Goal: Book appointment/travel/reservation

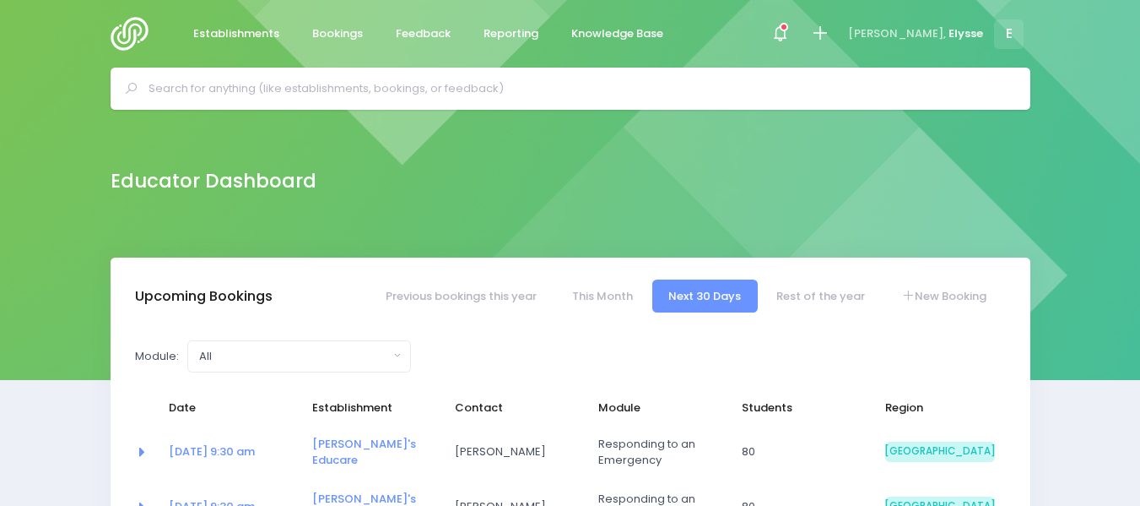
select select "5"
drag, startPoint x: 0, startPoint y: 0, endPoint x: 932, endPoint y: 291, distance: 976.3
click at [932, 291] on link "New Booking" at bounding box center [944, 295] width 118 height 33
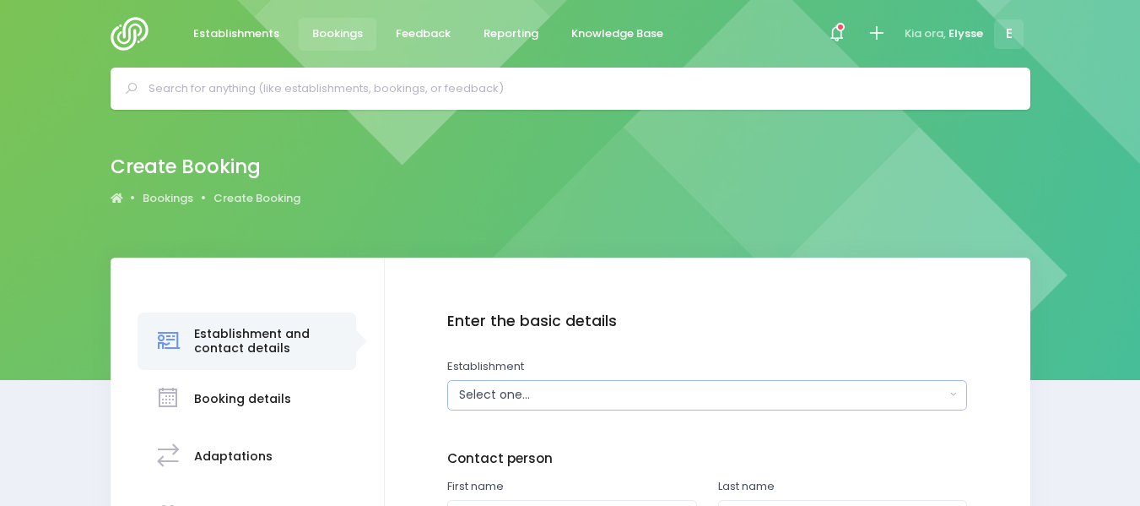
click at [552, 393] on div "Select one..." at bounding box center [702, 395] width 486 height 18
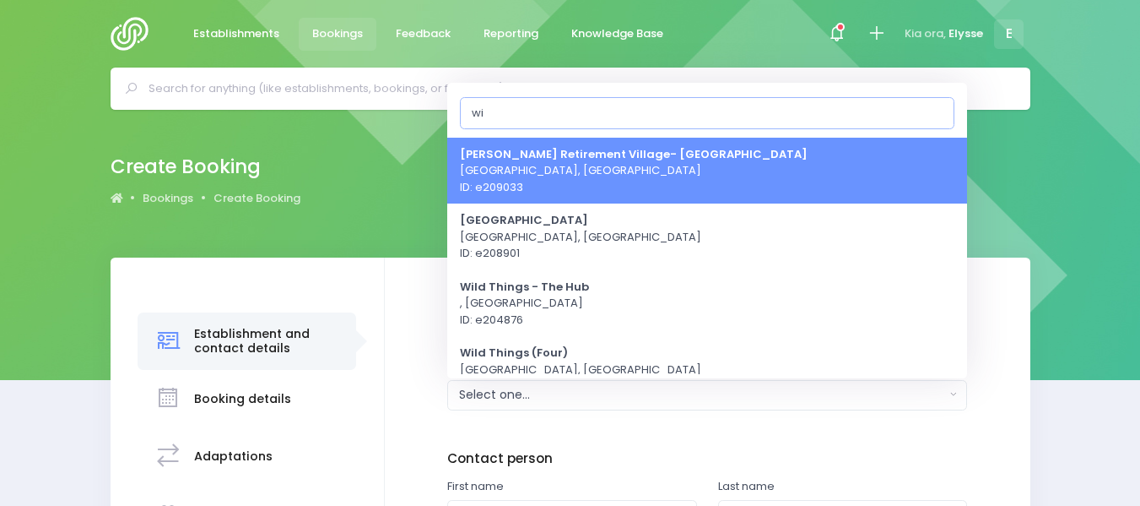
type input "w"
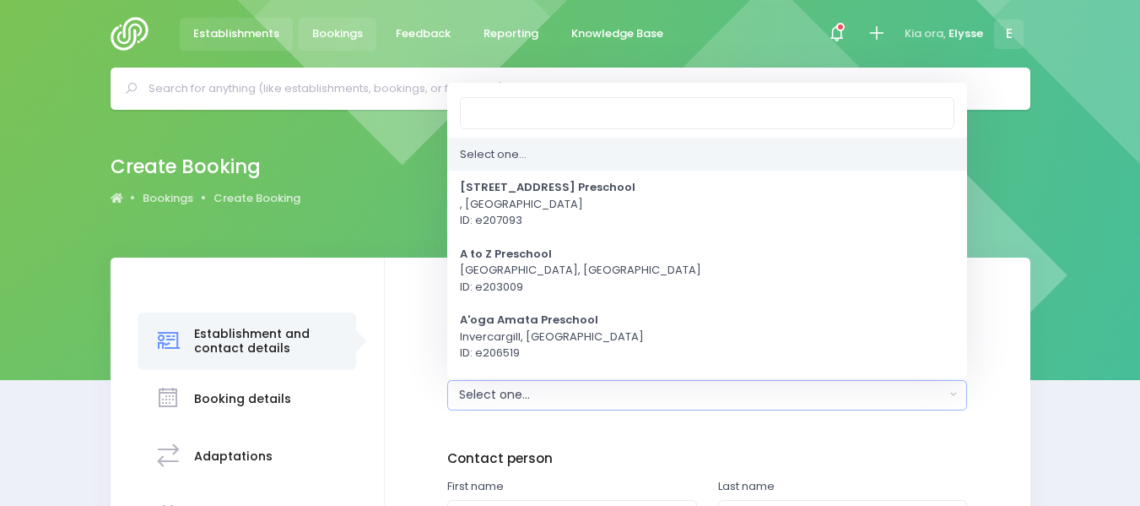
click at [239, 32] on span "Establishments" at bounding box center [236, 33] width 86 height 17
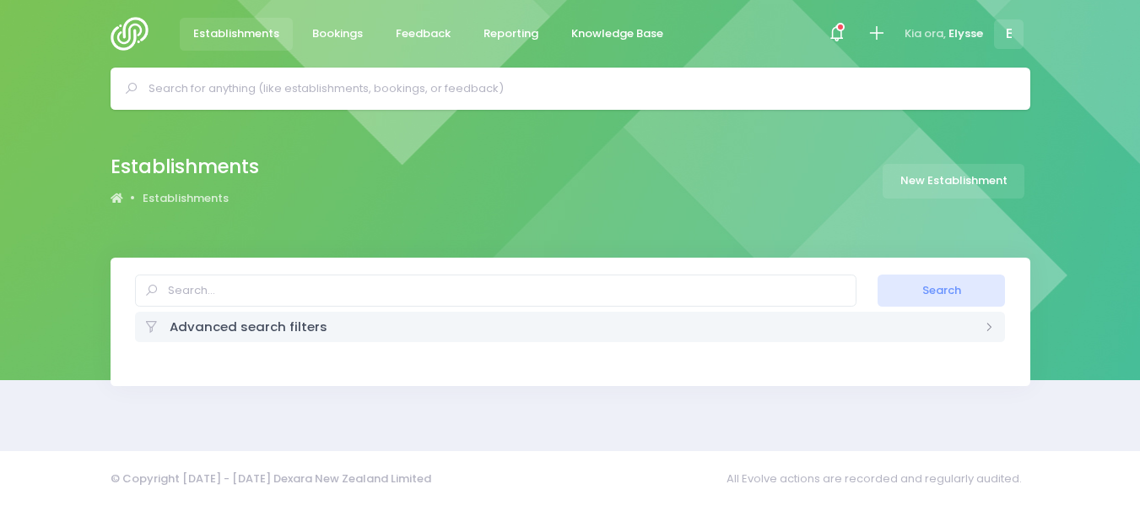
select select "20"
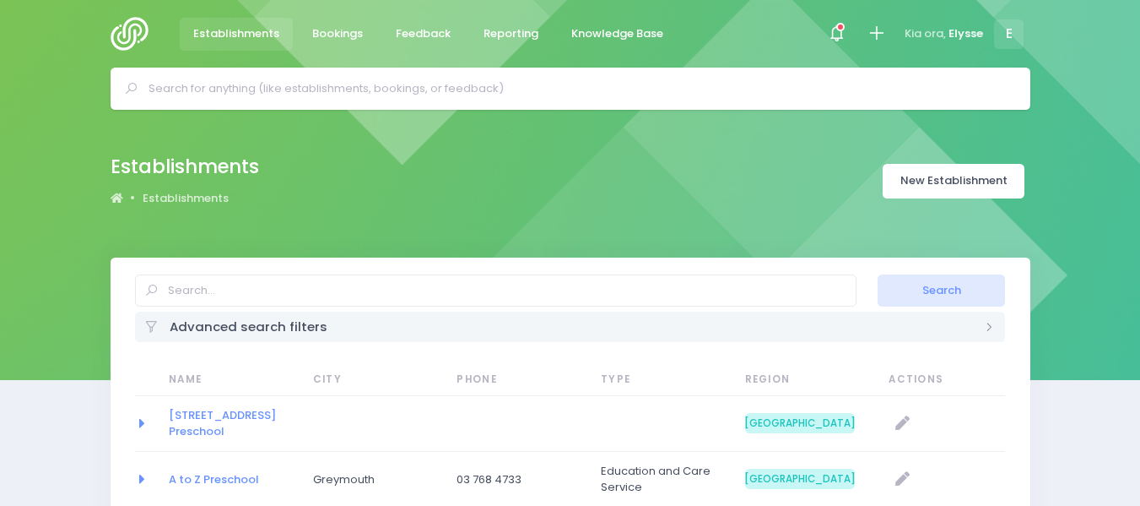
click at [998, 176] on link "New Establishment" at bounding box center [954, 181] width 142 height 35
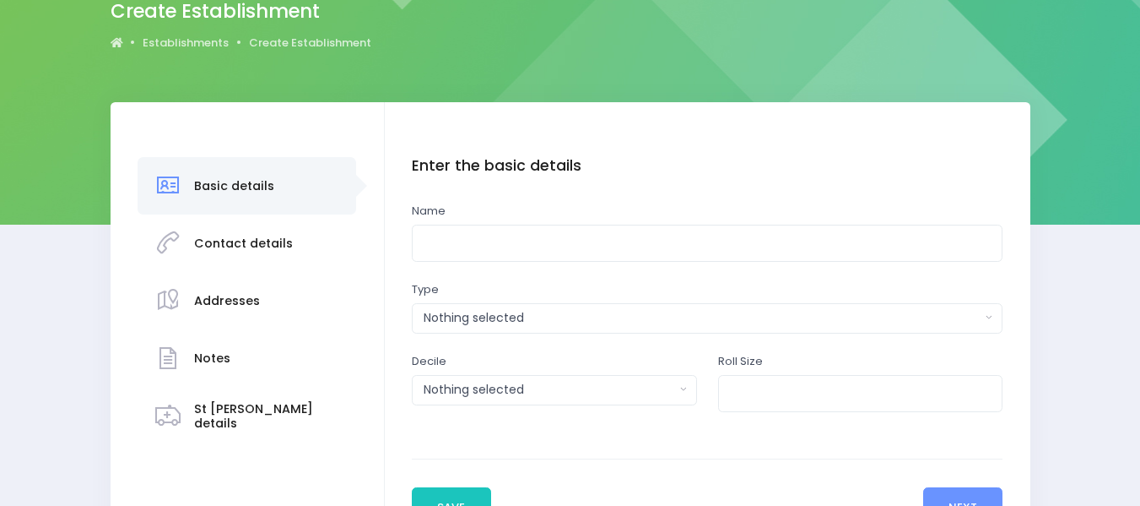
scroll to position [156, 0]
click at [501, 248] on input "text" at bounding box center [707, 243] width 591 height 38
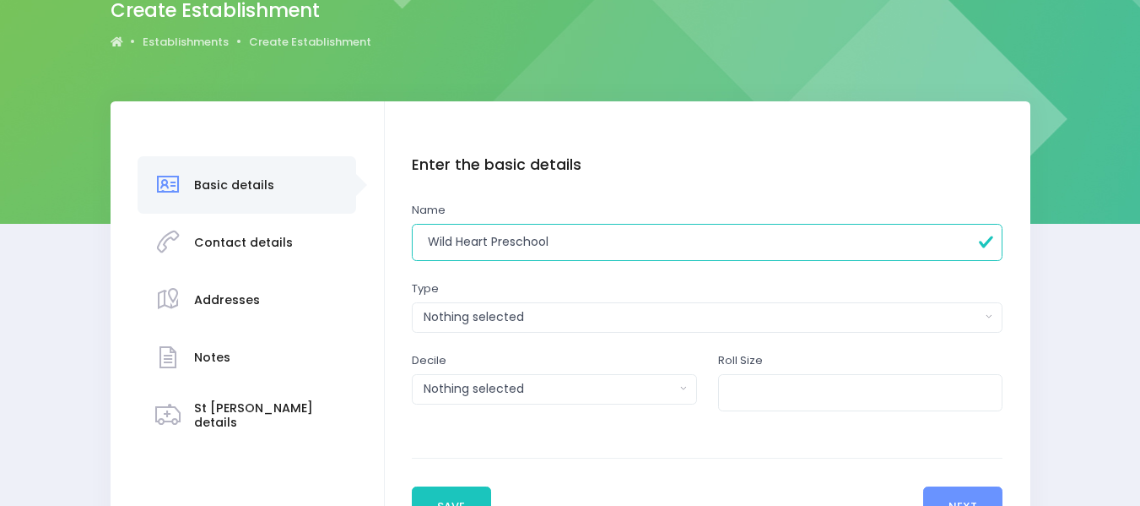
type input "Wild Heart Preschool"
click at [548, 320] on div "Nothing selected" at bounding box center [702, 317] width 557 height 18
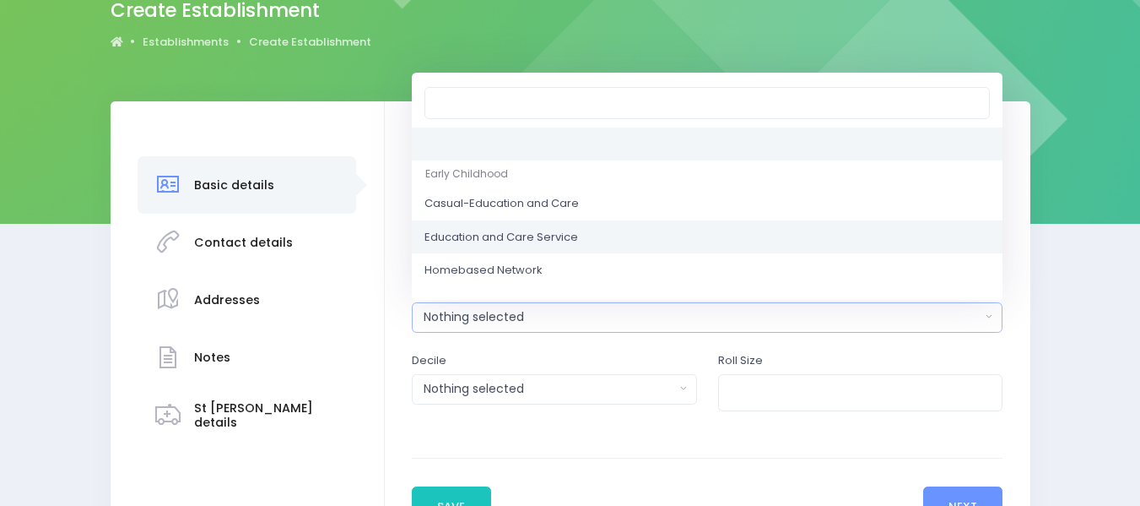
click at [545, 245] on span "Education and Care Service" at bounding box center [502, 237] width 154 height 17
select select "Education and Care Service"
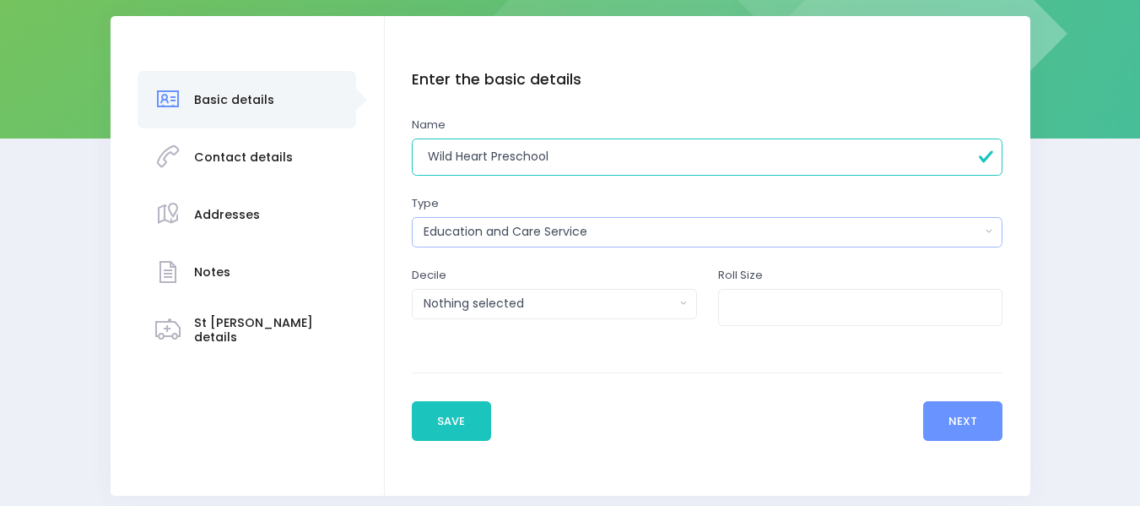
scroll to position [243, 0]
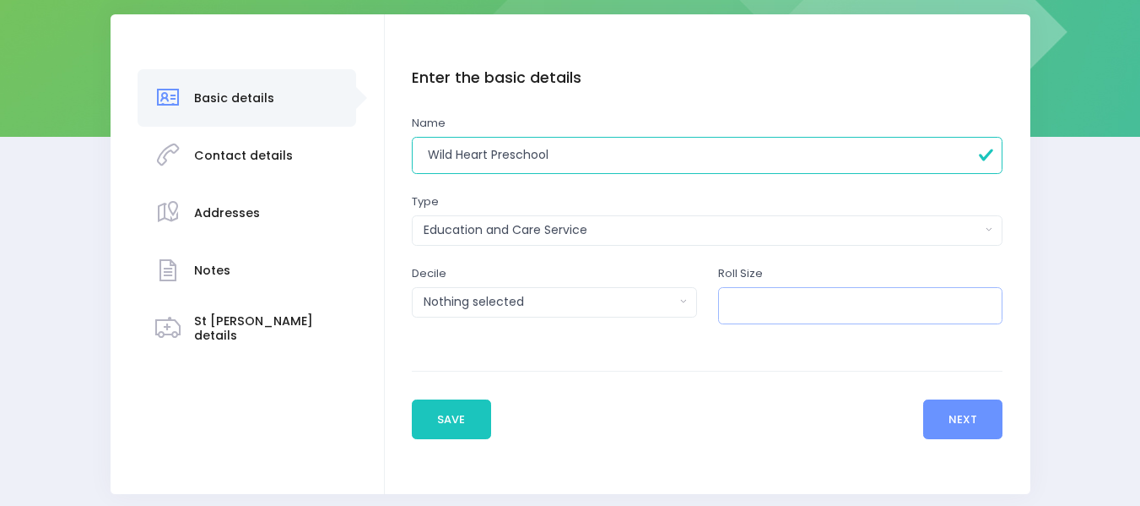
click at [801, 317] on input "number" at bounding box center [860, 306] width 285 height 38
type input "70"
click at [945, 404] on button "Next" at bounding box center [963, 419] width 80 height 41
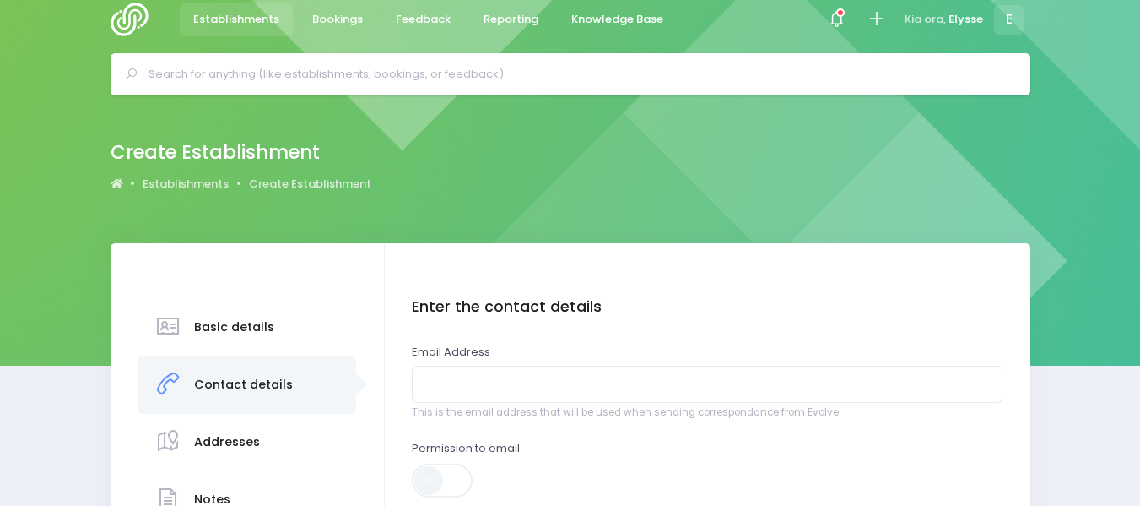
scroll to position [0, 0]
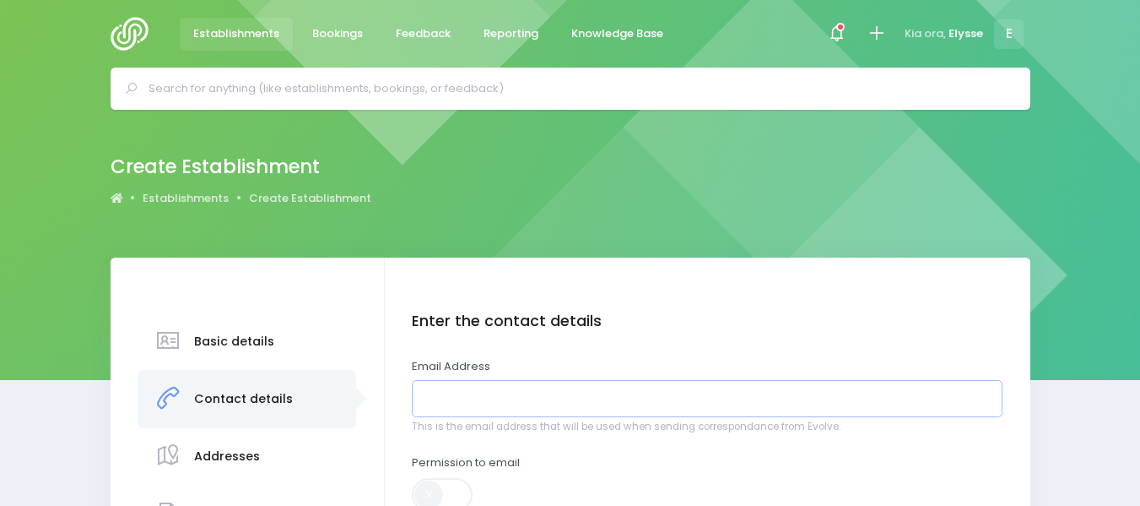
click at [533, 398] on input "email" at bounding box center [707, 399] width 591 height 38
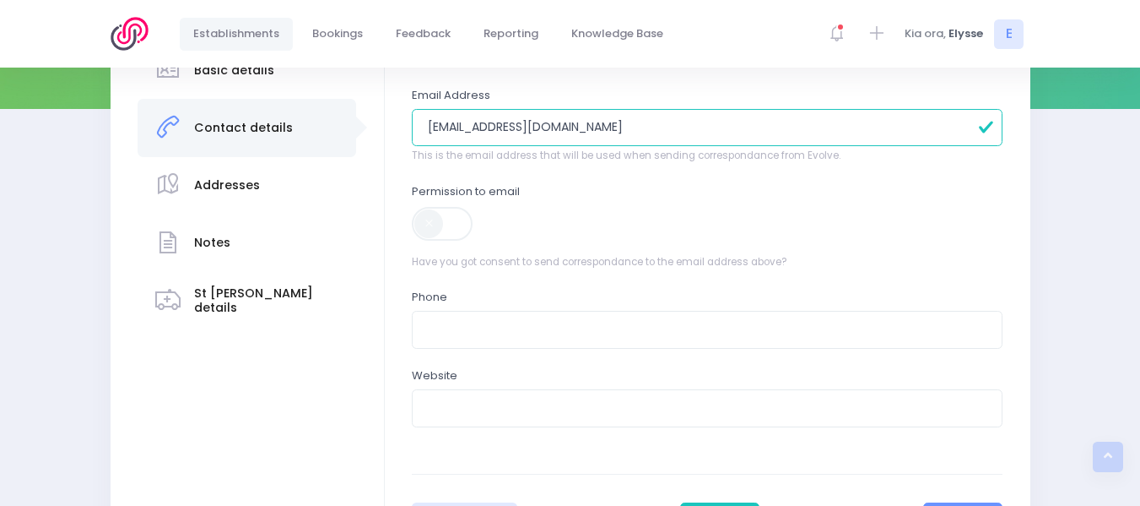
scroll to position [272, 0]
type input "[EMAIL_ADDRESS][DOMAIN_NAME]"
click at [436, 225] on span at bounding box center [443, 223] width 63 height 34
click at [459, 327] on input "text" at bounding box center [707, 329] width 591 height 38
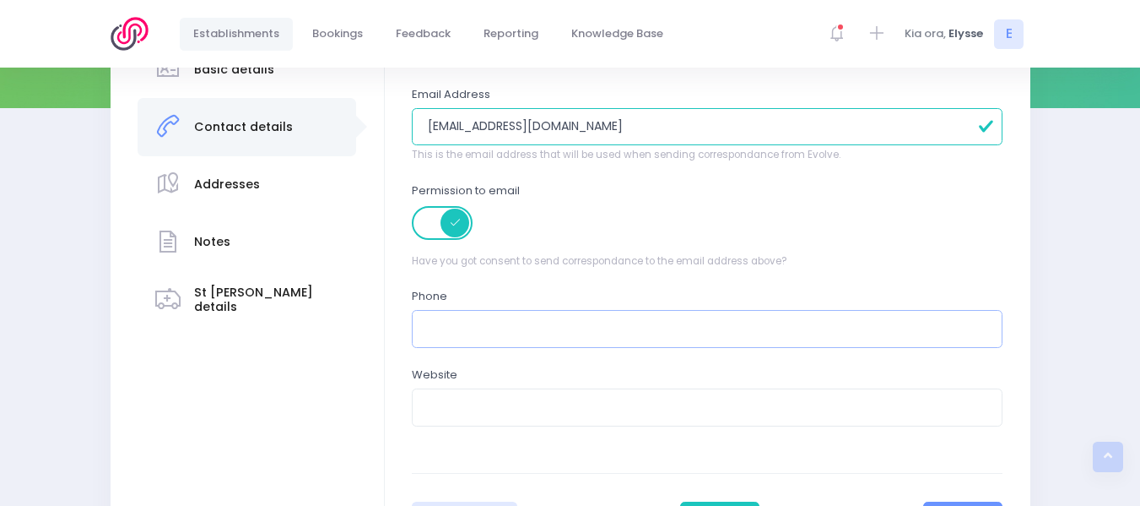
scroll to position [438, 0]
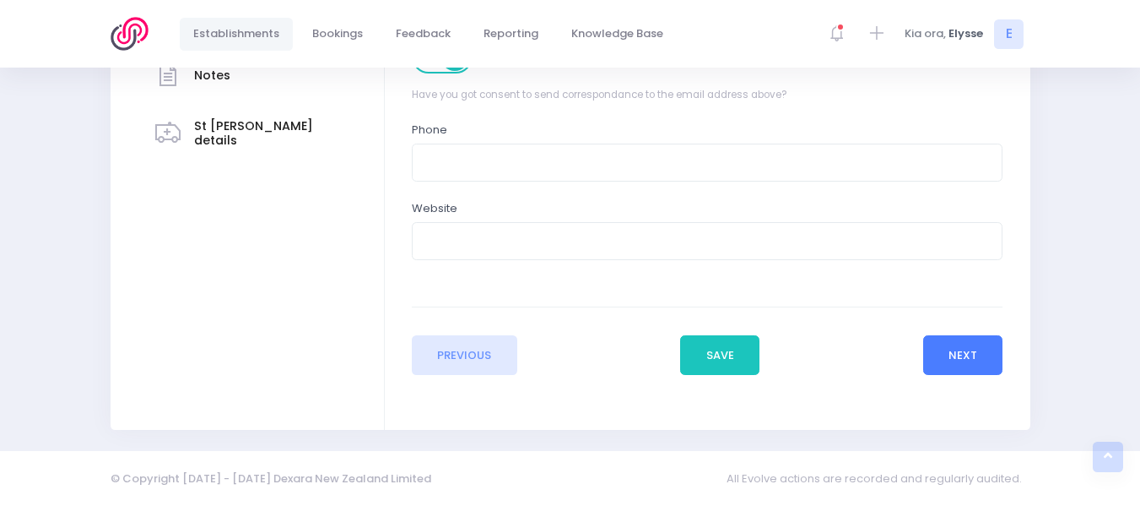
click at [950, 359] on button "Next" at bounding box center [963, 355] width 80 height 41
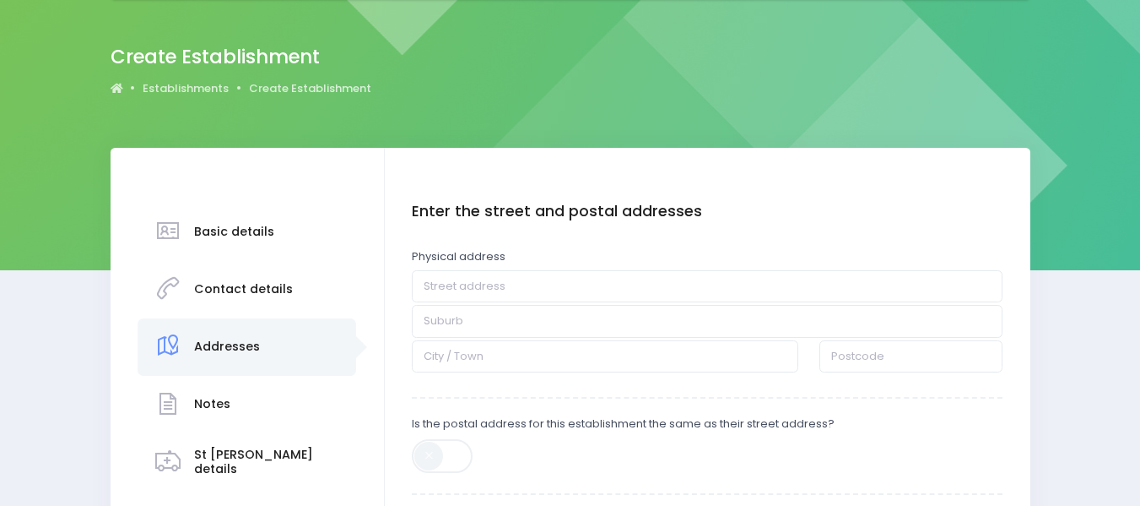
scroll to position [111, 0]
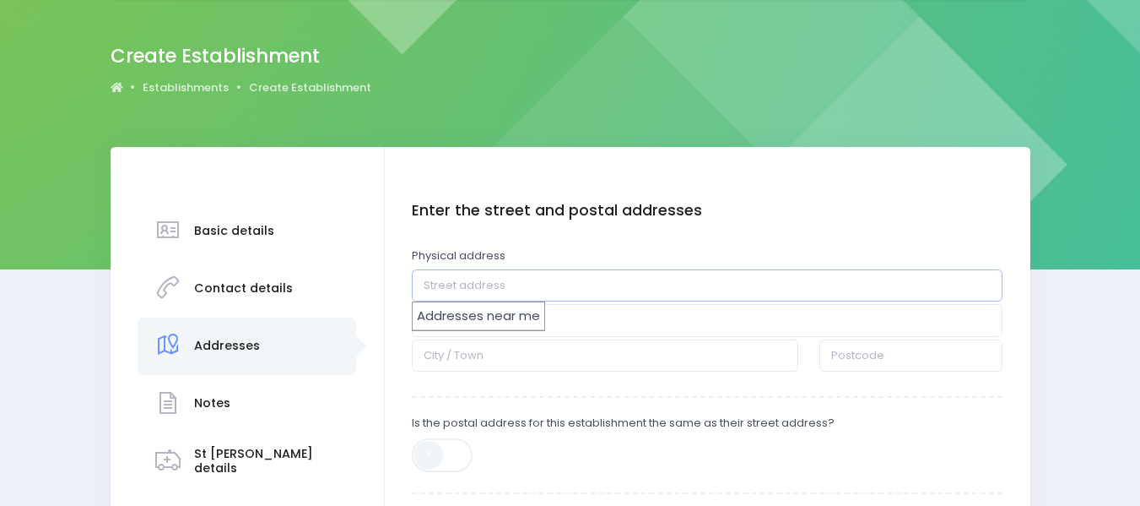
click at [528, 291] on input "text" at bounding box center [707, 285] width 591 height 32
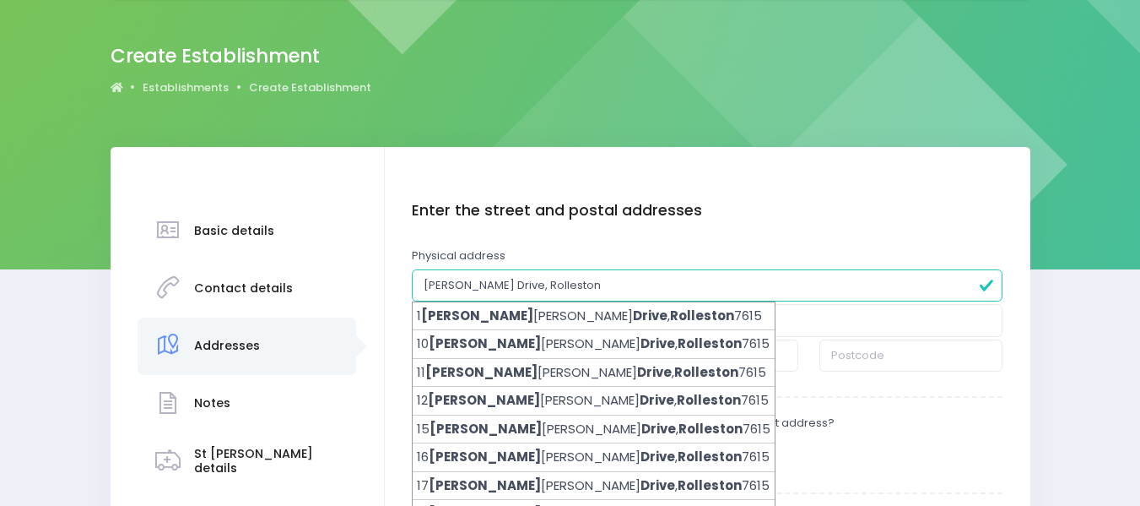
click at [988, 290] on input "Kate Shepard Drive, Rolleston" at bounding box center [707, 285] width 591 height 32
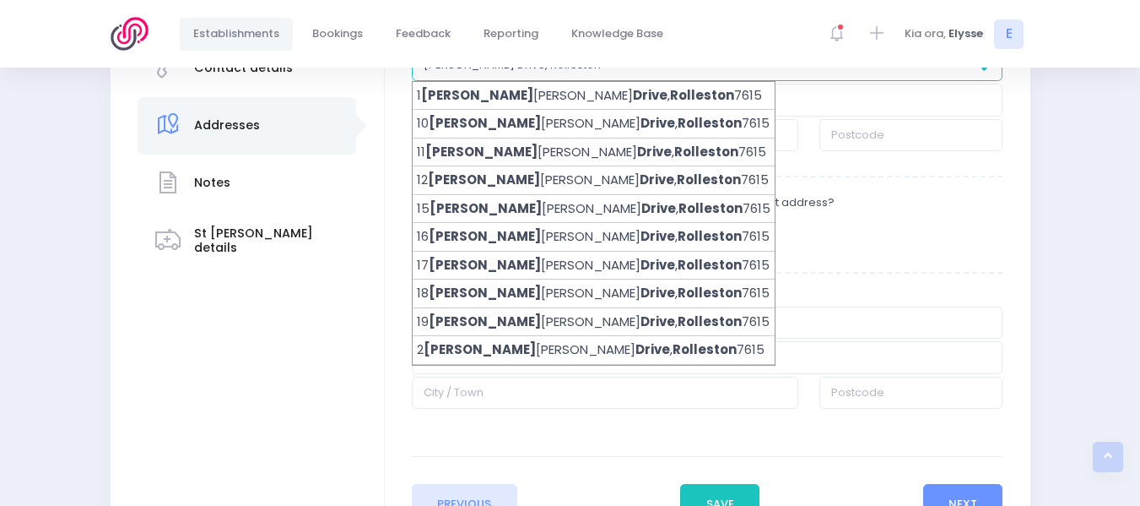
scroll to position [335, 0]
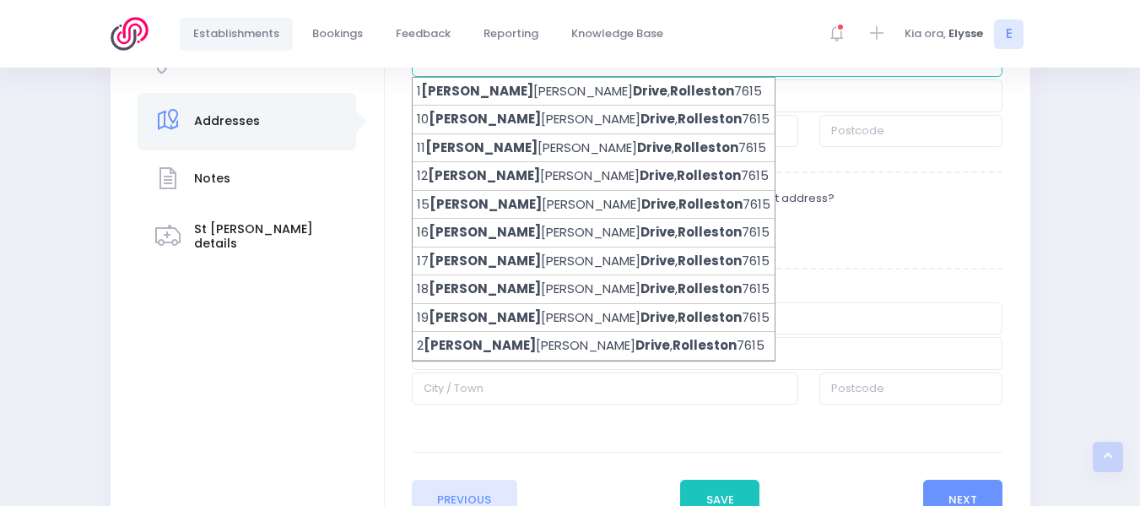
type input "Kate Shepard Drive, Rolleston"
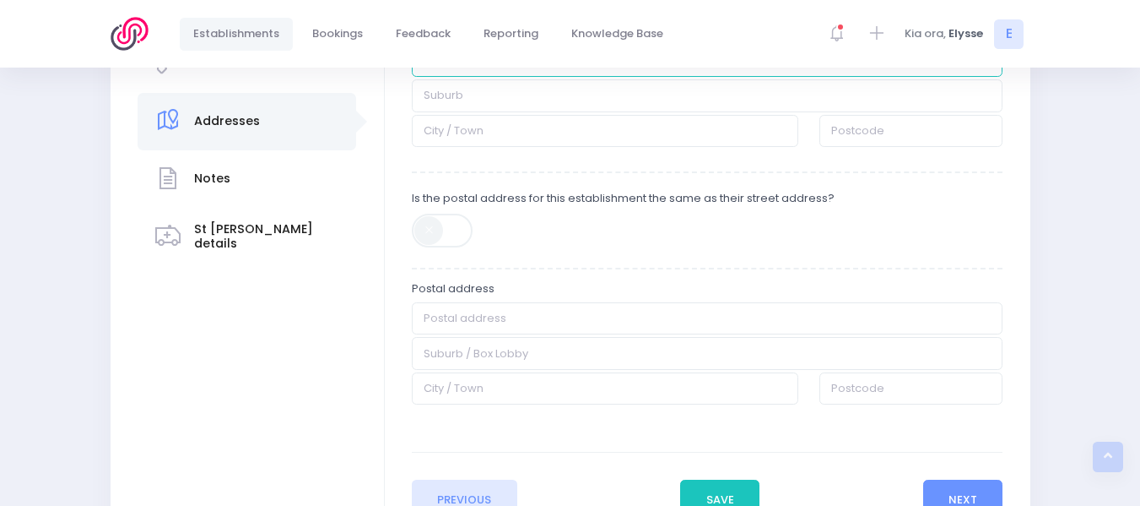
click at [897, 273] on div "Enter the street and postal addresses Physical address Kate Shepard Drive, Roll…" at bounding box center [707, 207] width 591 height 460
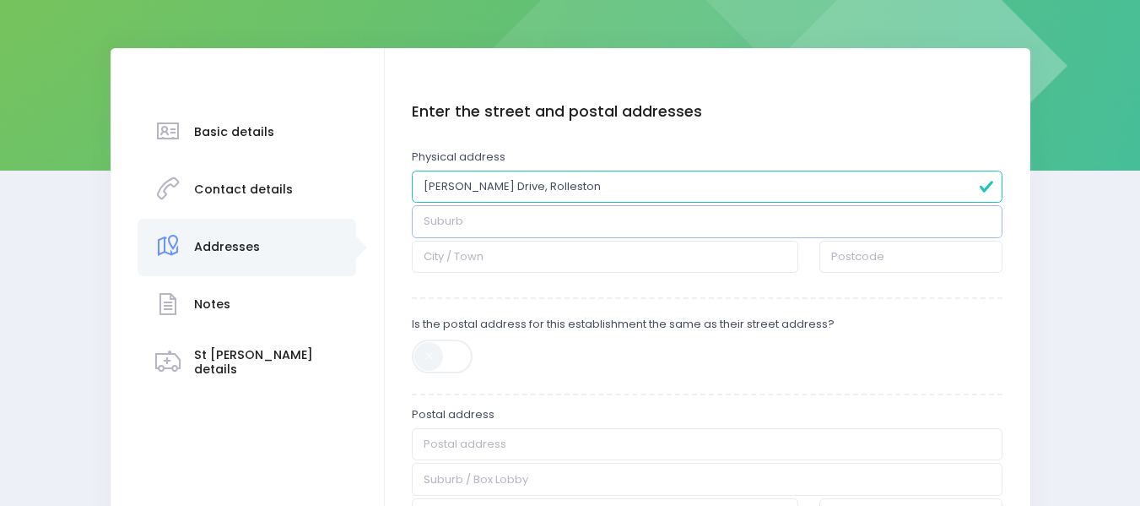
click at [615, 227] on input "text" at bounding box center [707, 221] width 591 height 32
type input "Rolleston"
click at [608, 254] on input "text" at bounding box center [605, 257] width 387 height 32
type input "Rolleston"
click at [432, 354] on span at bounding box center [443, 356] width 63 height 34
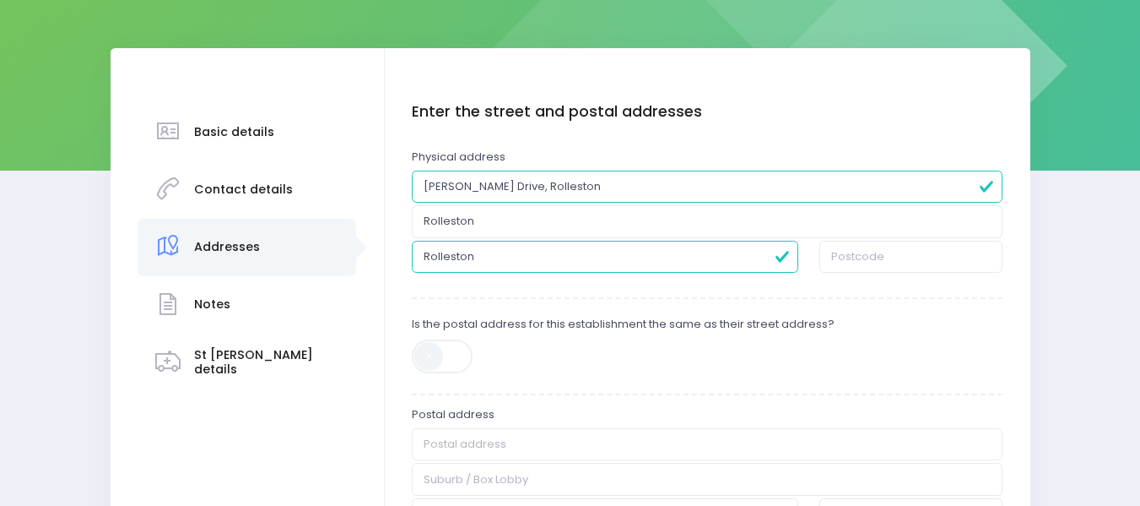
type input "Kate Shepard Drive, Rolleston"
type input "Rolleston"
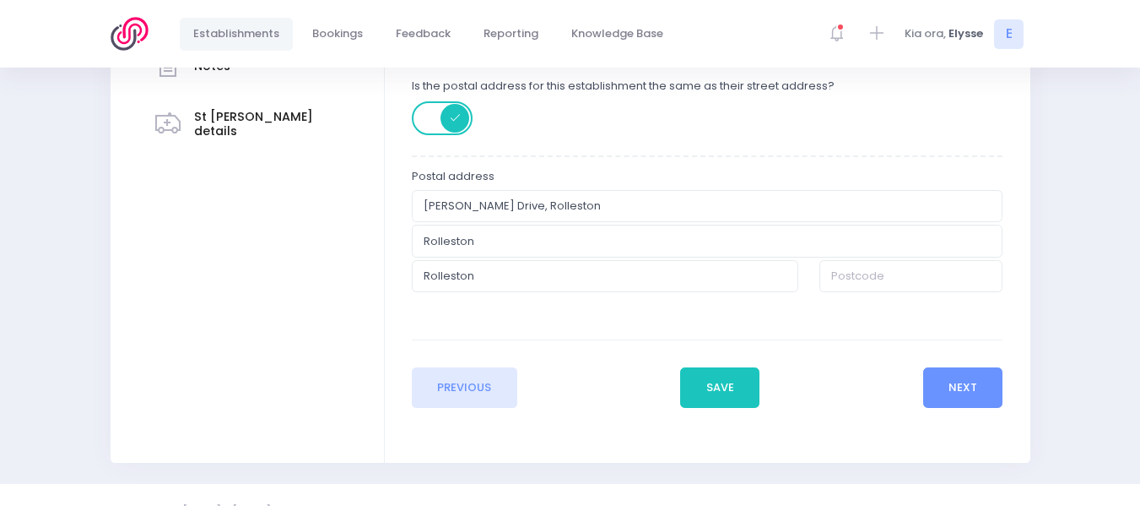
scroll to position [480, 0]
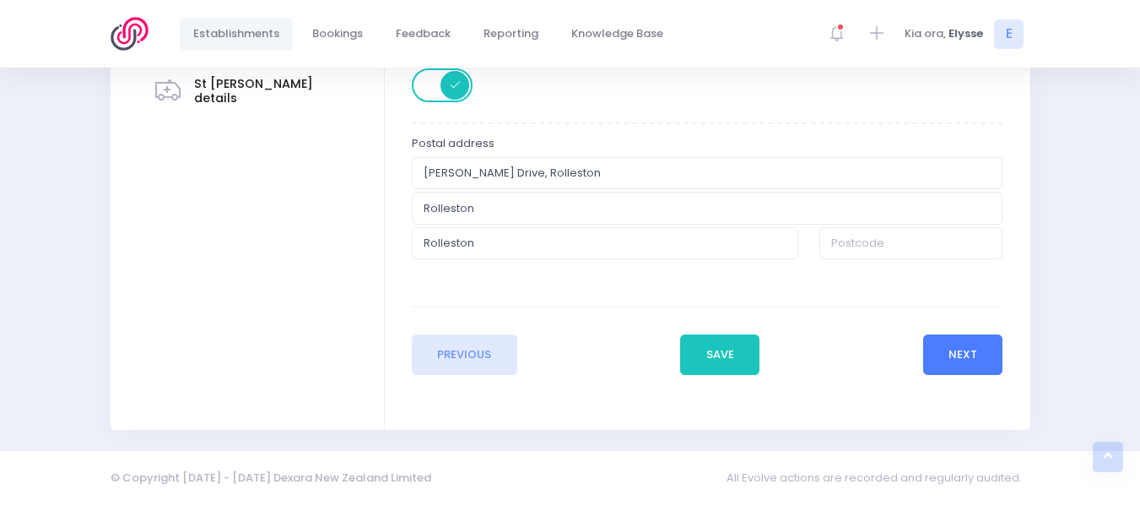
click at [955, 347] on button "Next" at bounding box center [963, 354] width 80 height 41
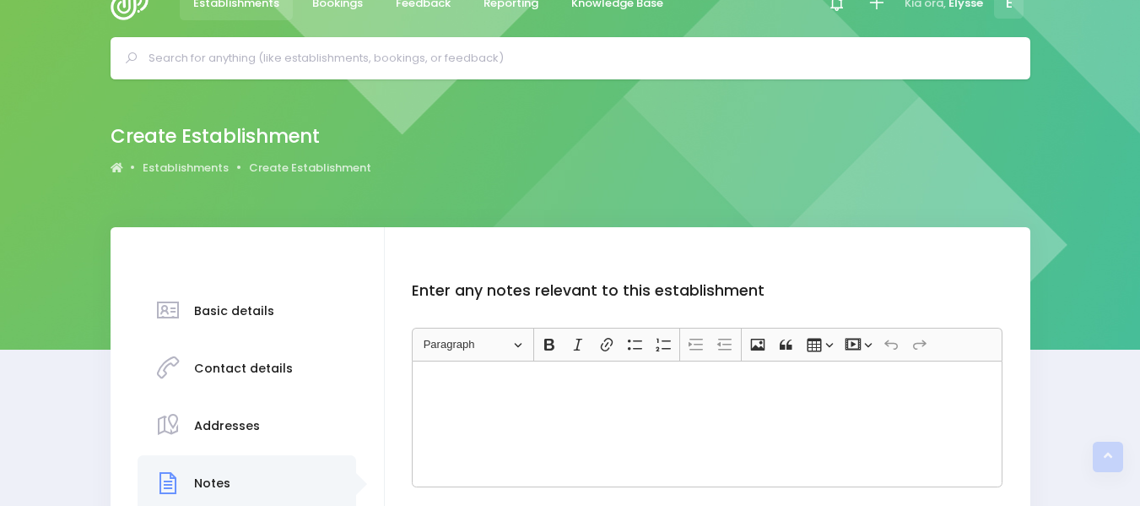
scroll to position [0, 0]
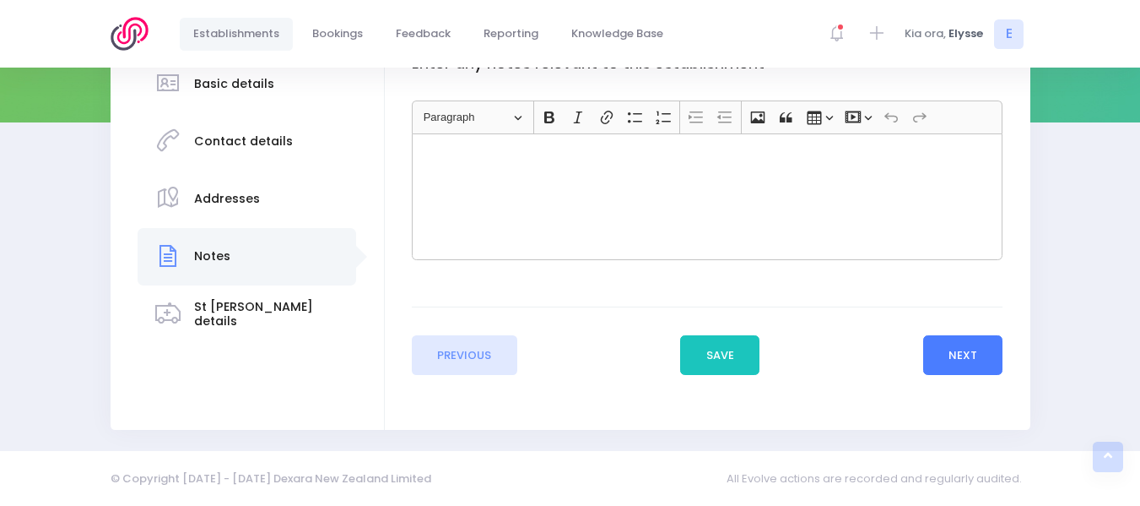
click at [955, 349] on button "Next" at bounding box center [963, 355] width 80 height 41
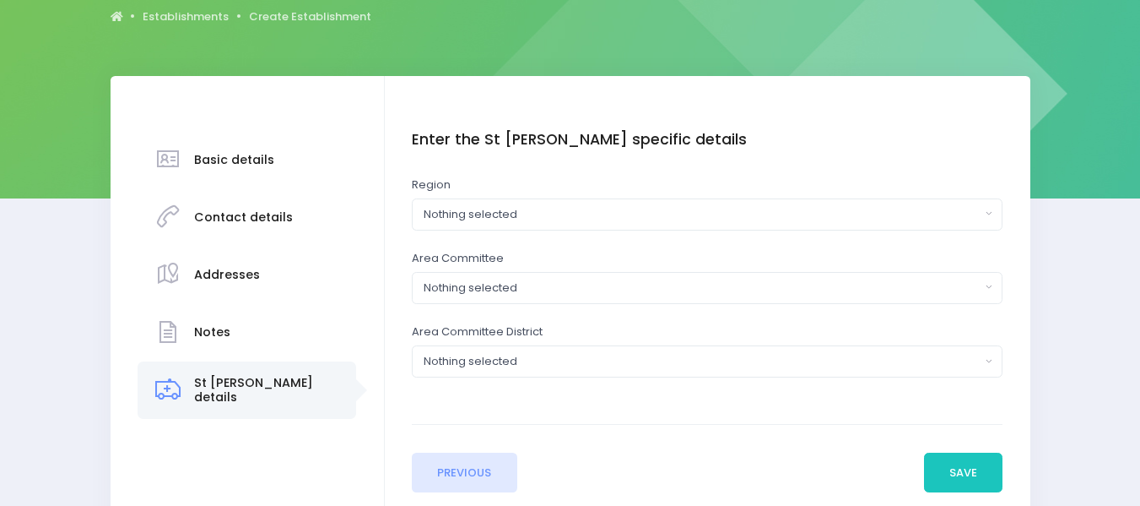
scroll to position [182, 0]
click at [656, 200] on button "Nothing selected" at bounding box center [707, 214] width 591 height 32
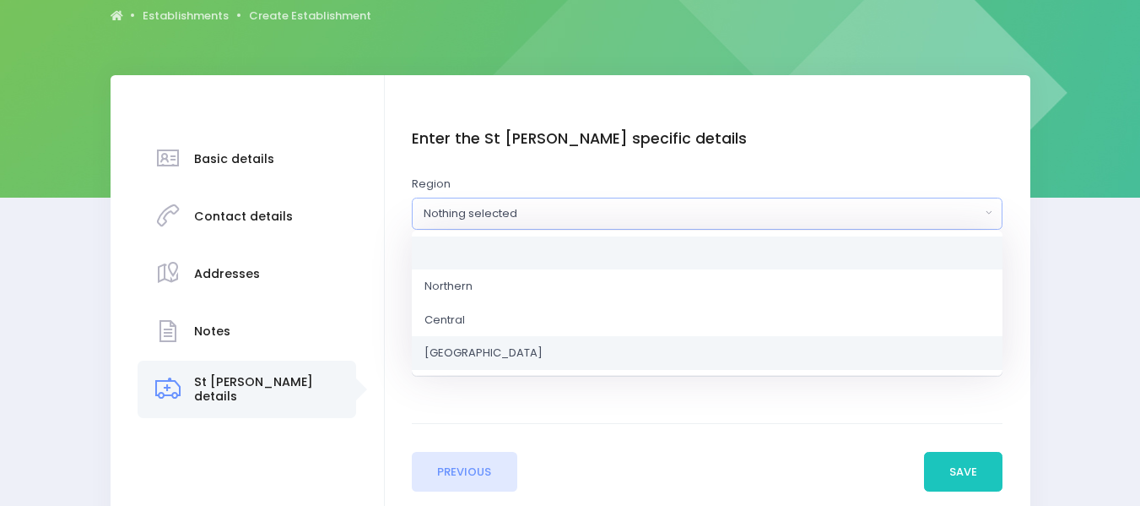
click at [488, 353] on span "South Island" at bounding box center [484, 352] width 118 height 17
select select "South Island"
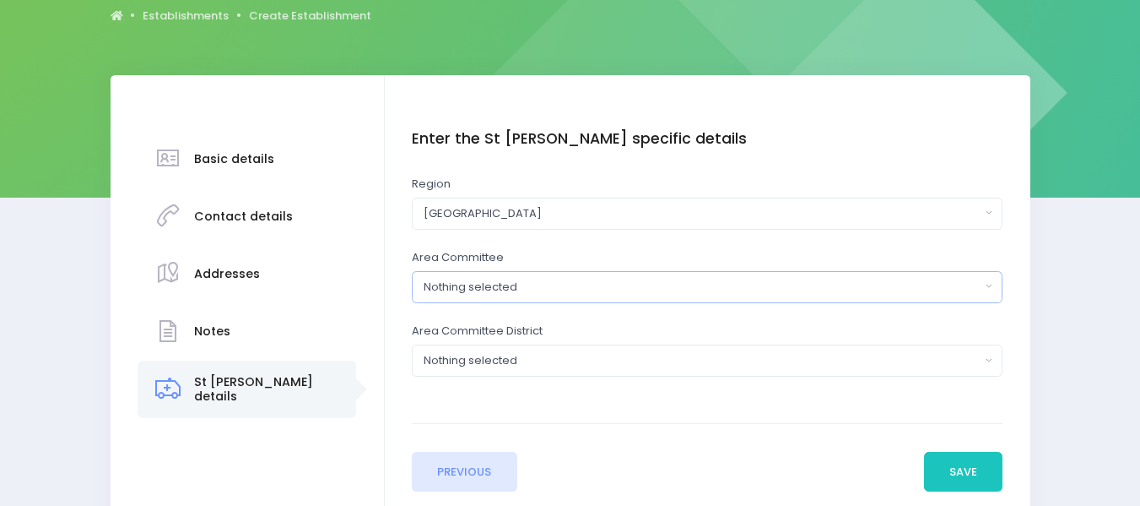
click at [565, 288] on div "Nothing selected" at bounding box center [702, 287] width 557 height 17
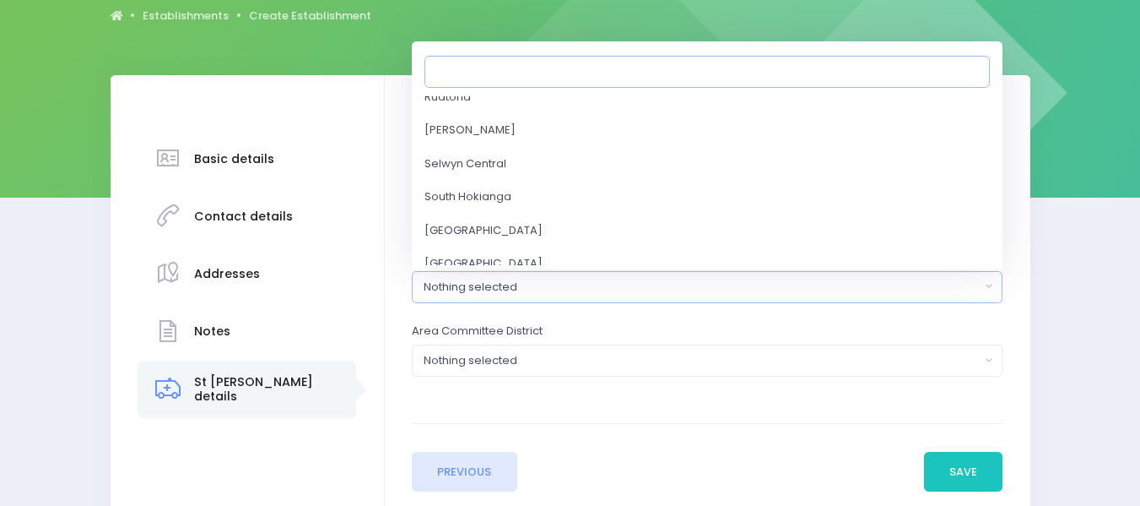
scroll to position [3348, 0]
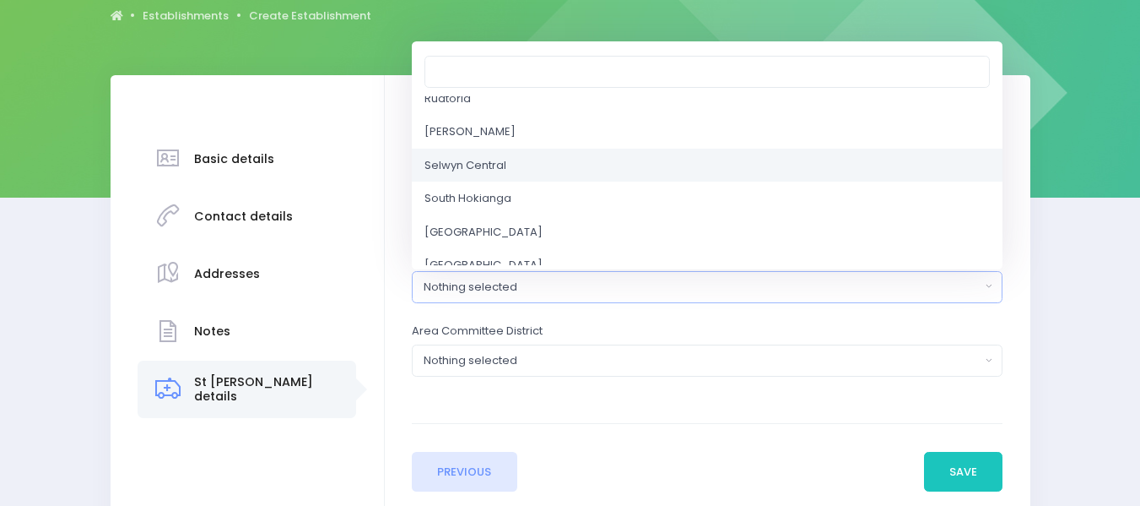
click at [493, 162] on span "Selwyn Central" at bounding box center [466, 165] width 82 height 17
select select "Selwyn Central"
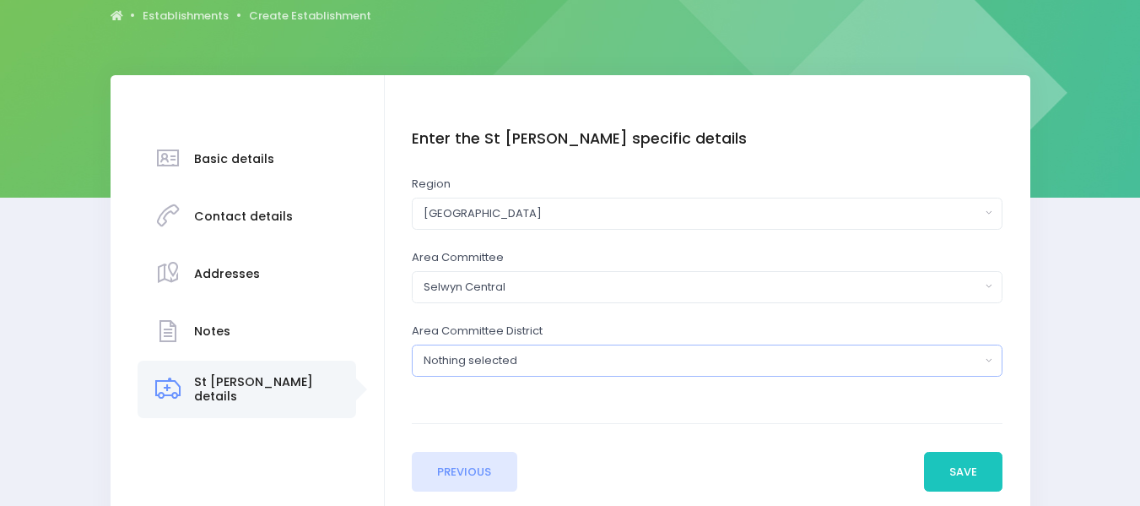
click at [513, 371] on button "Nothing selected" at bounding box center [707, 360] width 591 height 32
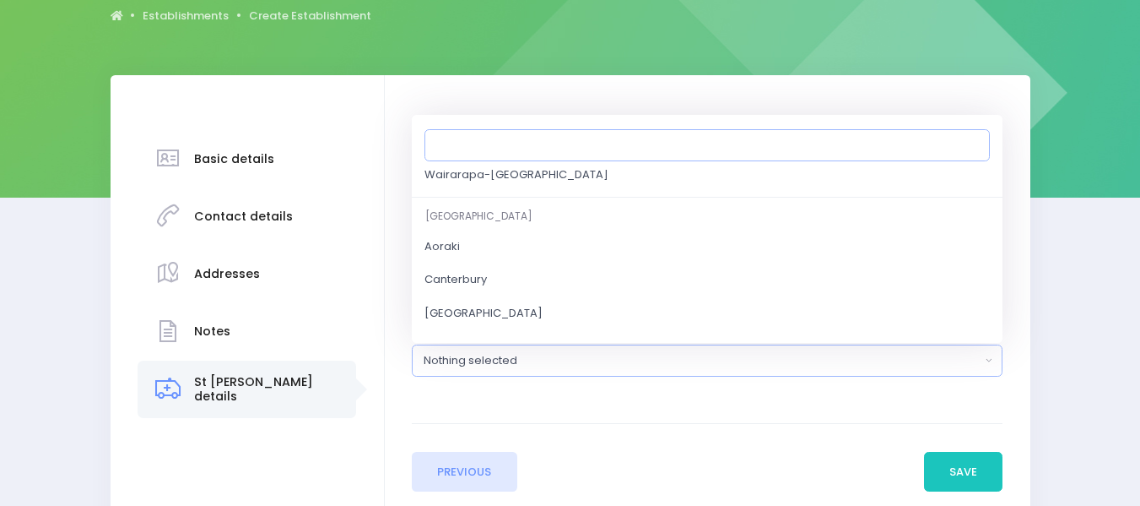
scroll to position [545, 0]
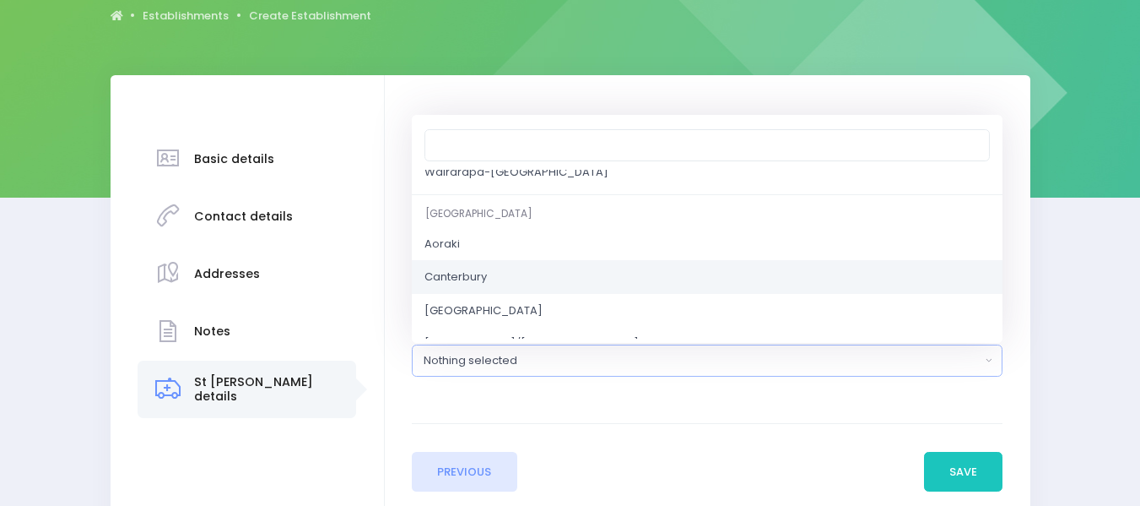
click at [496, 279] on link "Canterbury" at bounding box center [707, 277] width 591 height 34
select select "Canterbury"
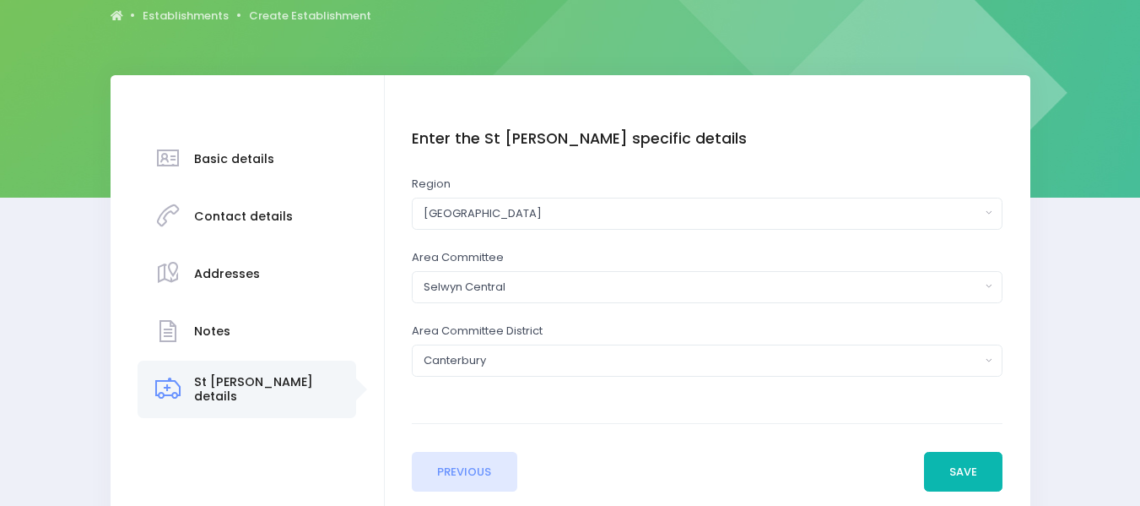
click at [969, 466] on button "Save" at bounding box center [963, 472] width 79 height 41
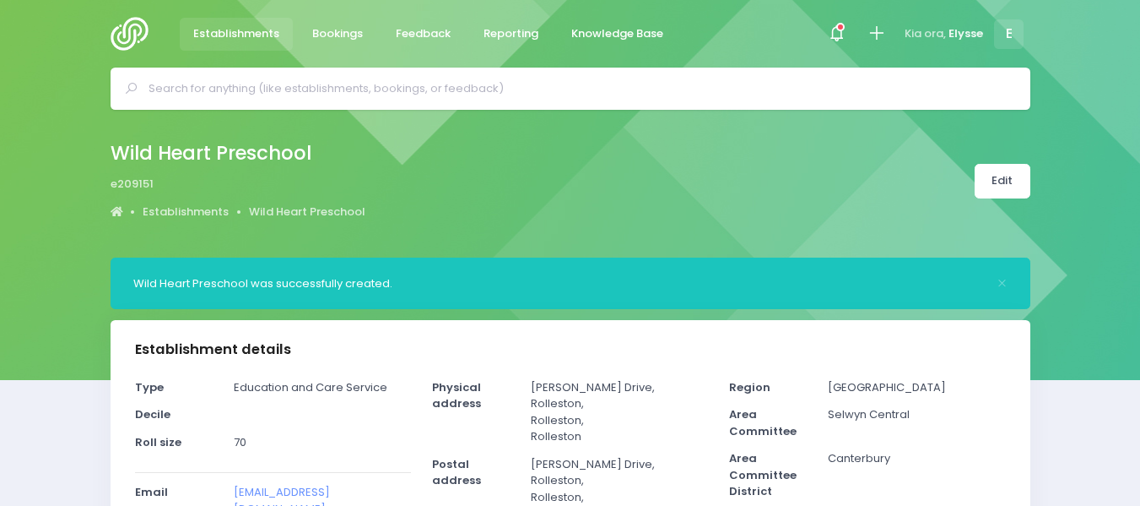
select select "5"
click at [345, 30] on span "Bookings" at bounding box center [337, 33] width 51 height 17
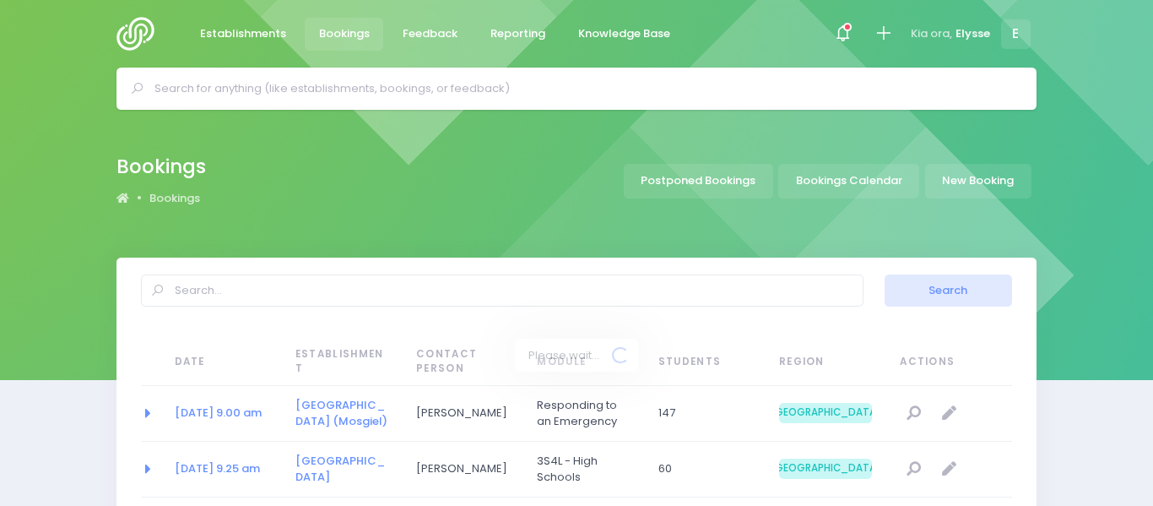
select select "20"
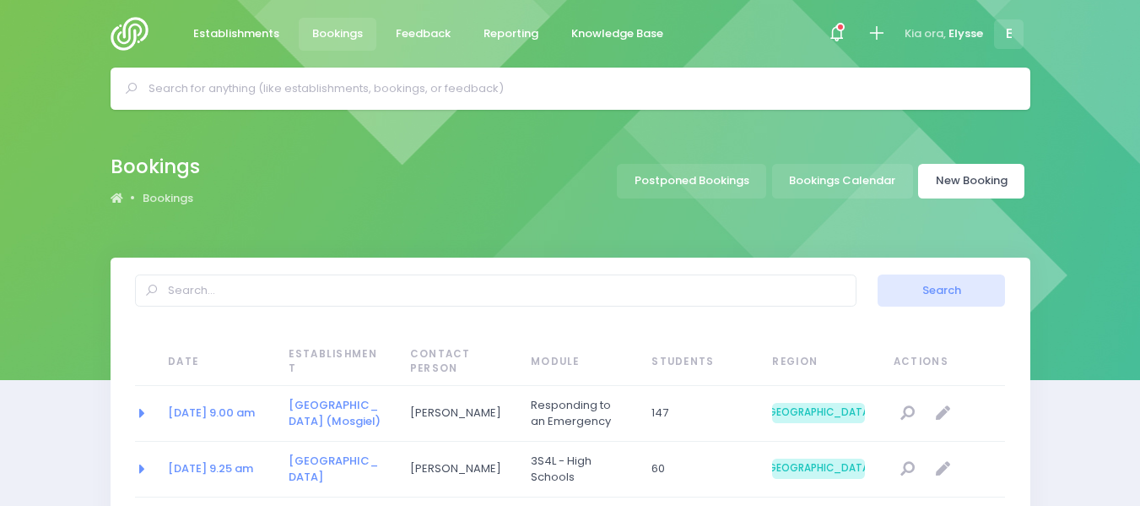
click at [971, 179] on link "New Booking" at bounding box center [971, 181] width 106 height 35
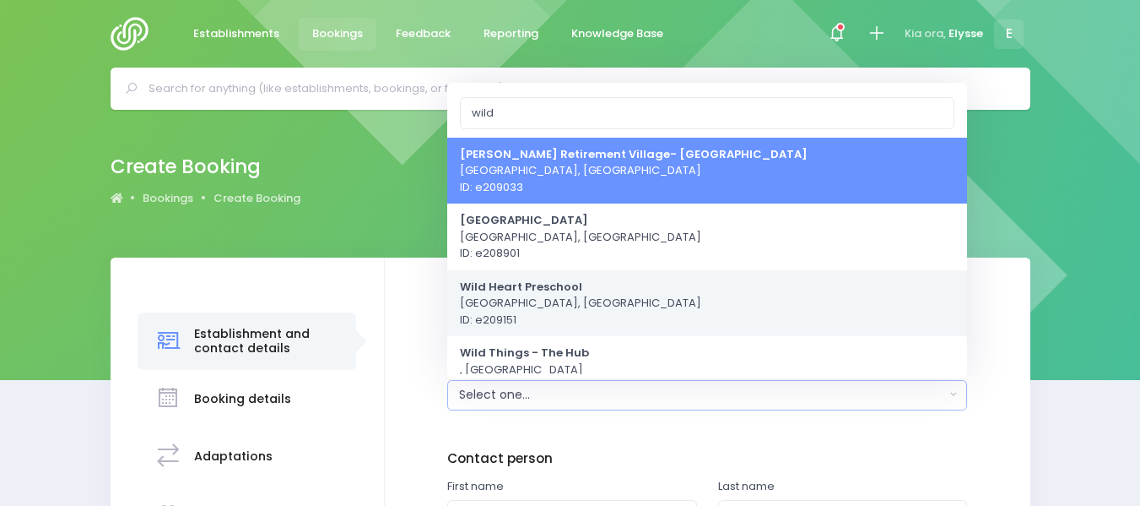
type input "wild"
click at [557, 294] on strong "Wild Heart Preschool" at bounding box center [521, 286] width 122 height 16
select select "209151"
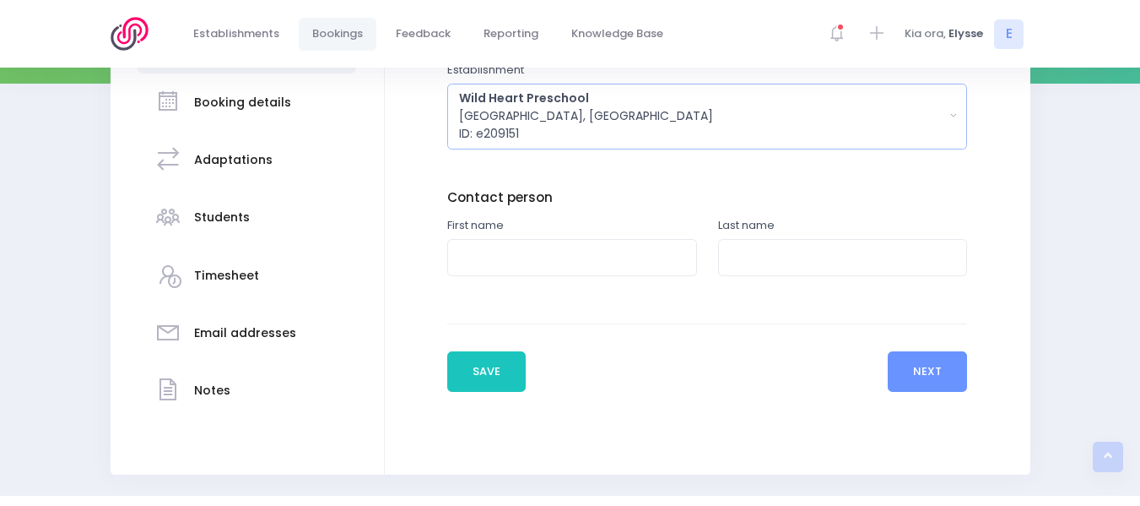
scroll to position [297, 0]
click at [537, 262] on input "text" at bounding box center [572, 257] width 250 height 38
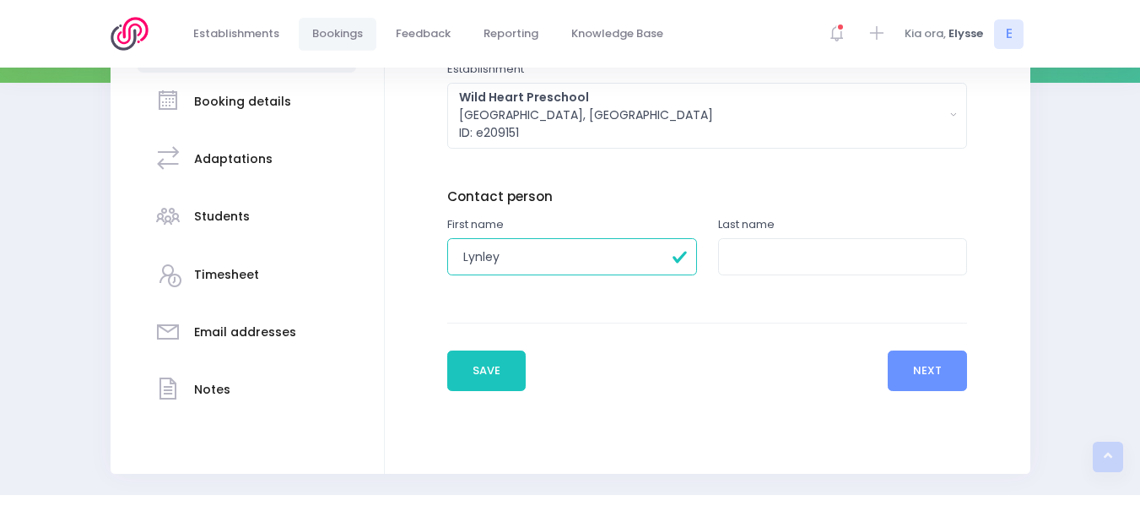
type input "Lynley"
click at [764, 249] on input "text" at bounding box center [843, 257] width 250 height 38
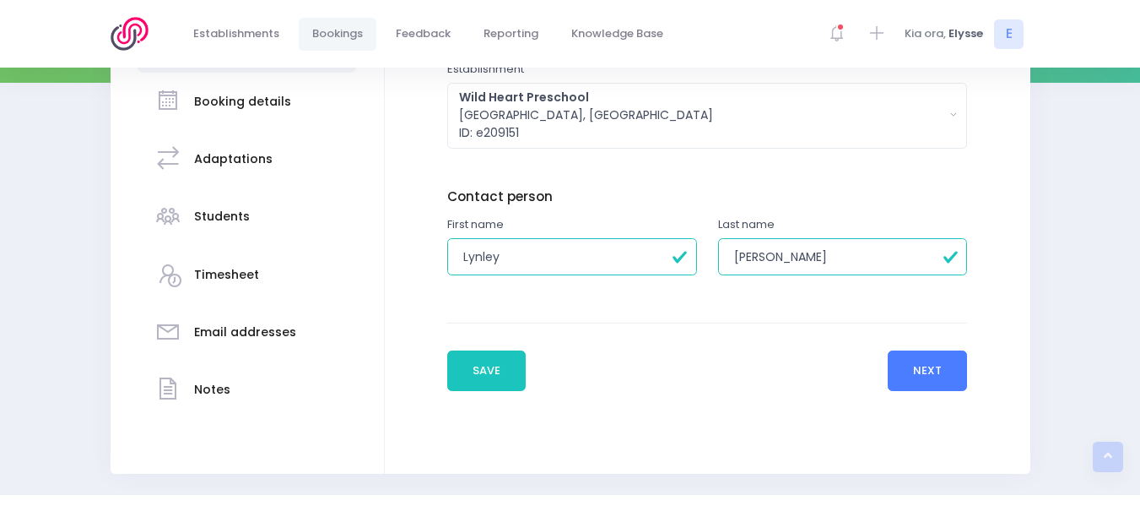
type input "[PERSON_NAME]"
click at [927, 371] on button "Next" at bounding box center [928, 370] width 80 height 41
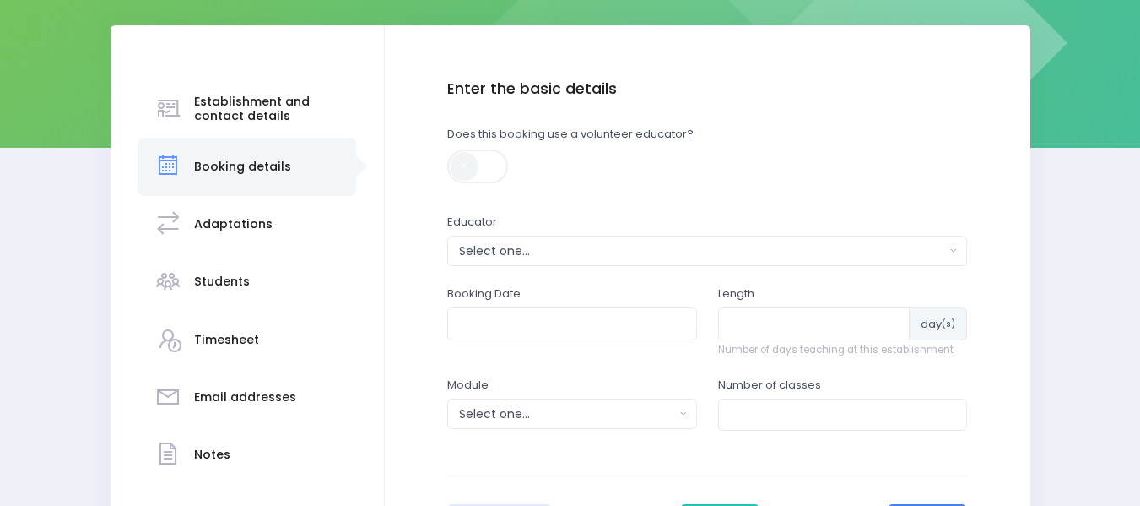
scroll to position [236, 0]
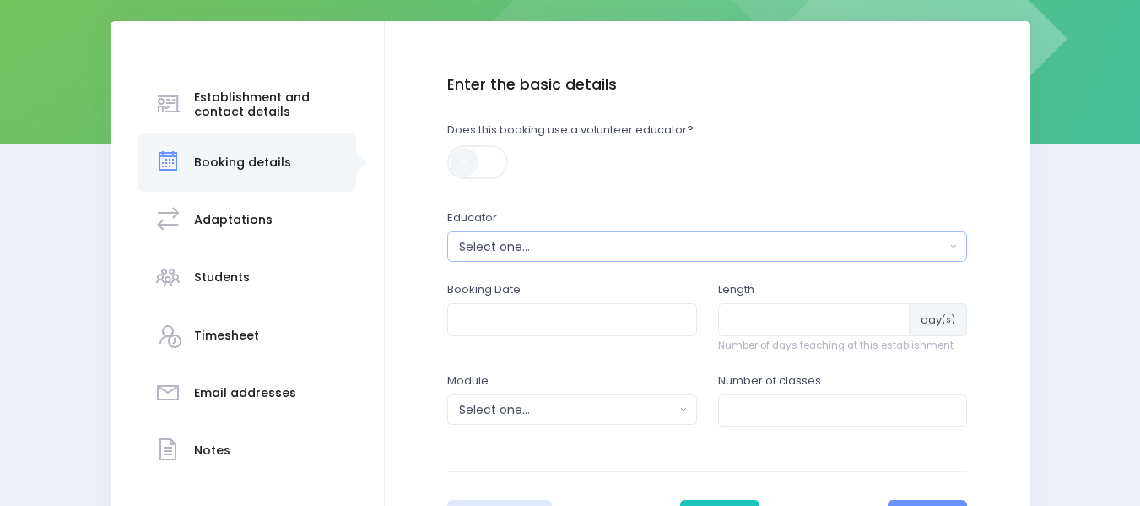
click at [614, 246] on div "Select one..." at bounding box center [702, 247] width 486 height 18
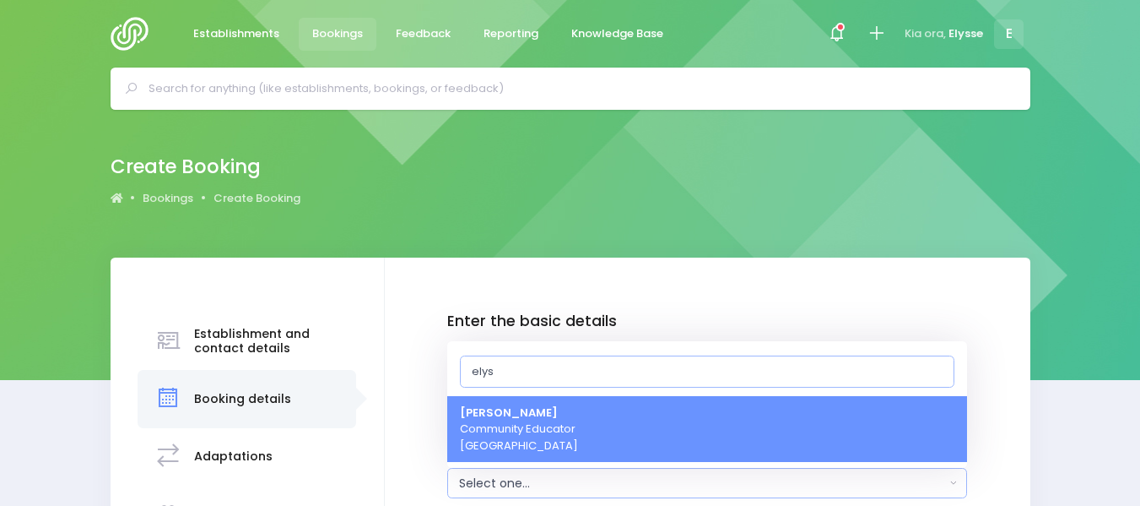
type input "elys"
click at [524, 430] on span "[PERSON_NAME] Community Educator [GEOGRAPHIC_DATA]" at bounding box center [519, 429] width 118 height 50
select select "319874"
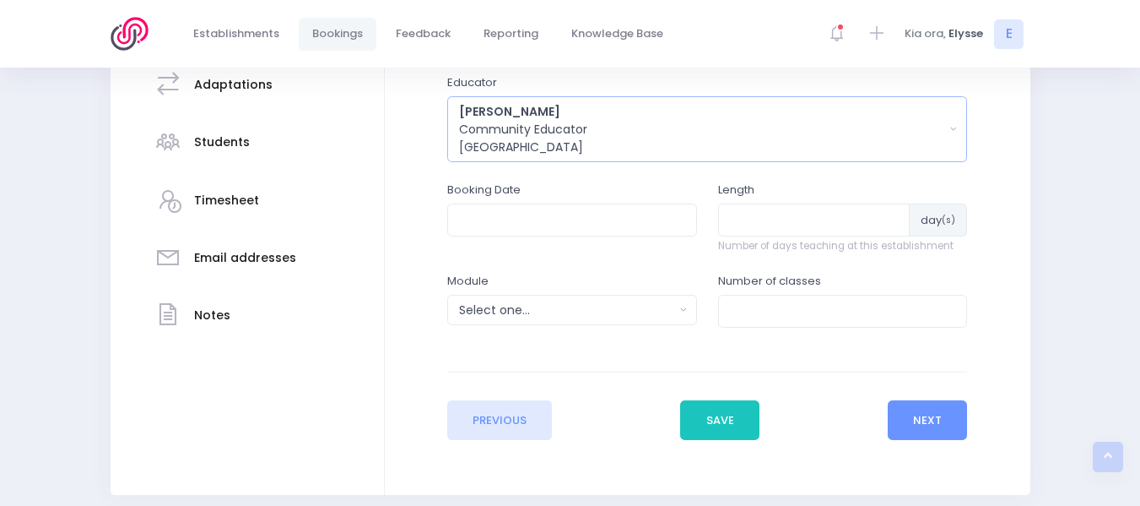
scroll to position [372, 0]
click at [563, 228] on input "text" at bounding box center [572, 219] width 250 height 32
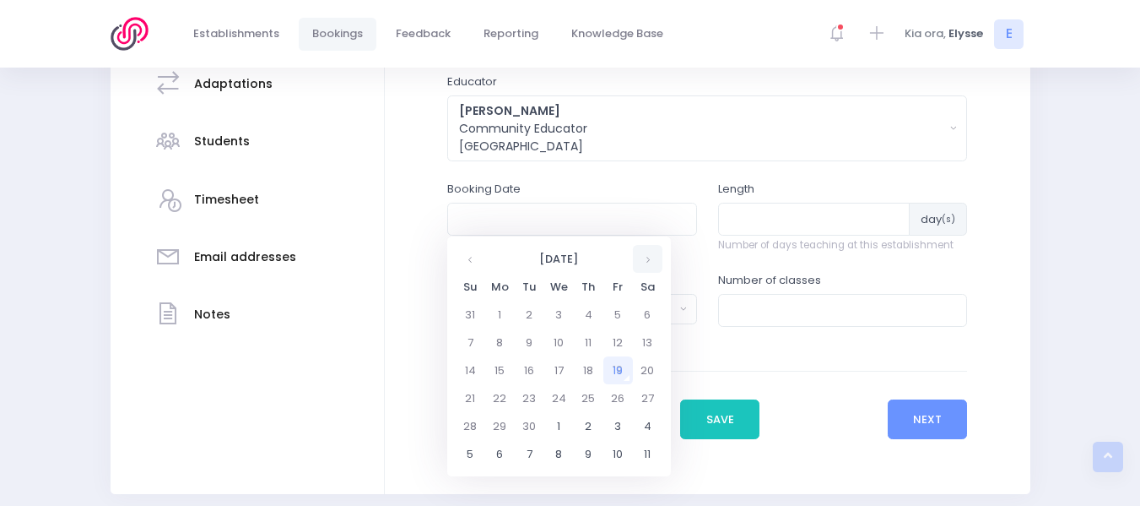
click at [649, 260] on th at bounding box center [648, 259] width 30 height 28
click at [562, 396] on td "22" at bounding box center [559, 398] width 30 height 28
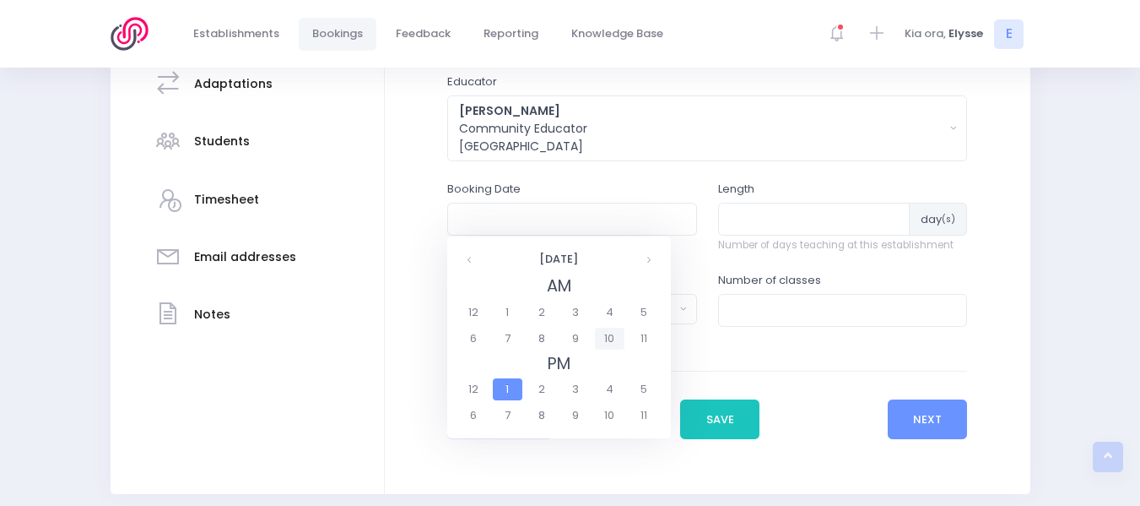
click at [614, 341] on span "10" at bounding box center [610, 338] width 30 height 22
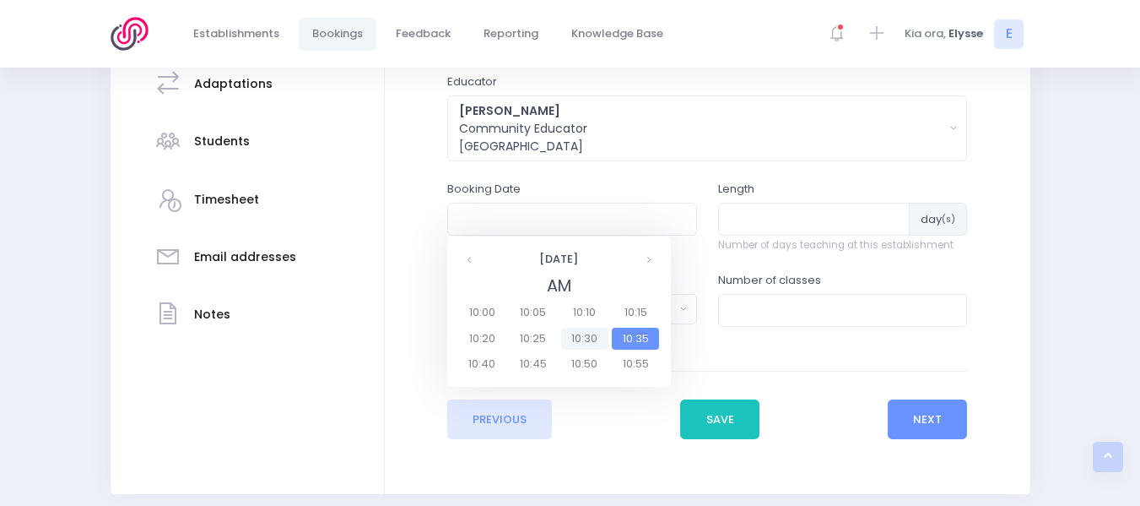
click at [583, 334] on span "10:30" at bounding box center [584, 338] width 47 height 22
type input "22/10/2025 10:30 AM"
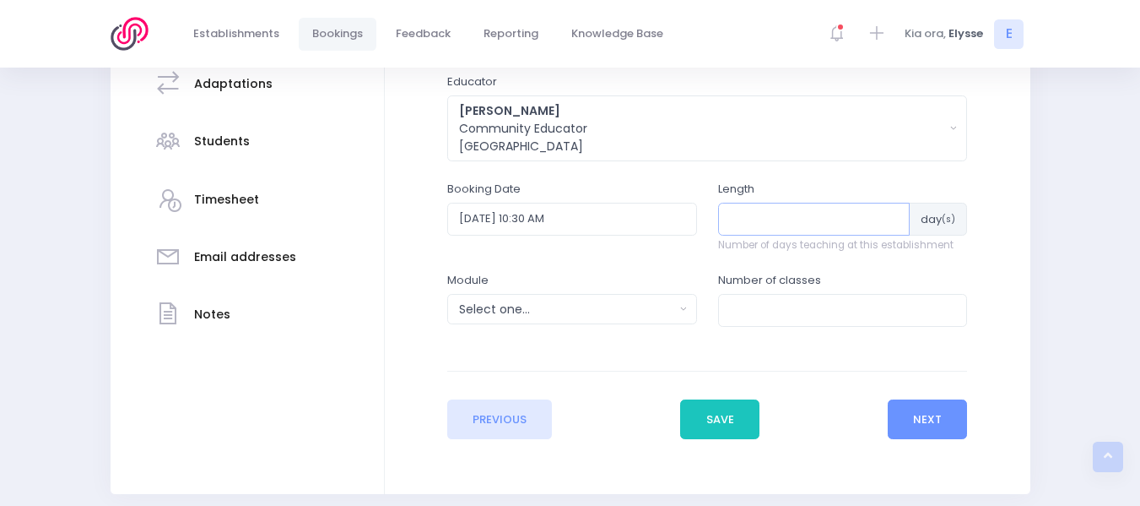
click at [746, 225] on input "number" at bounding box center [814, 219] width 192 height 32
type input "1"
click at [612, 310] on div "Select one..." at bounding box center [566, 309] width 215 height 18
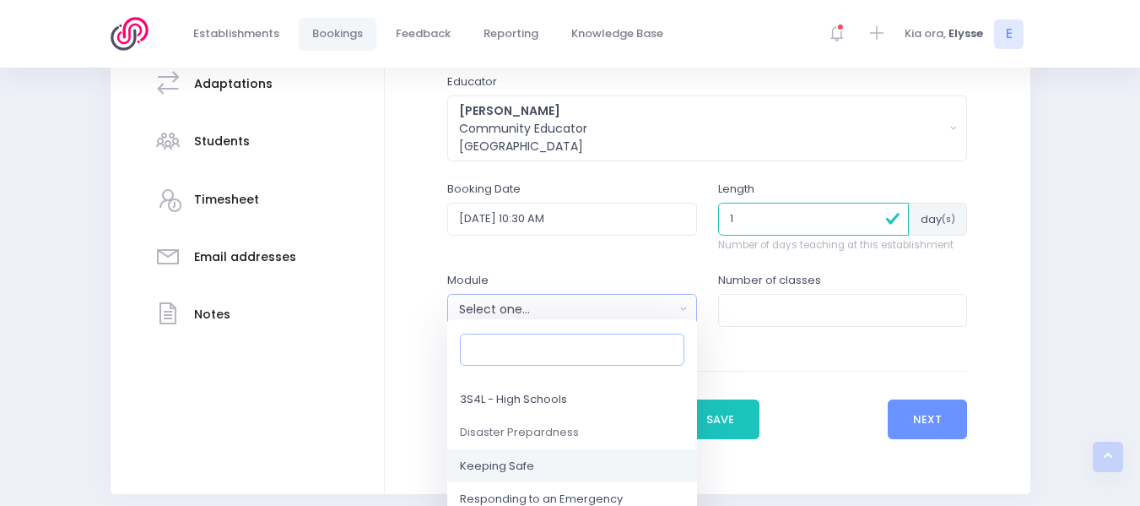
scroll to position [179, 0]
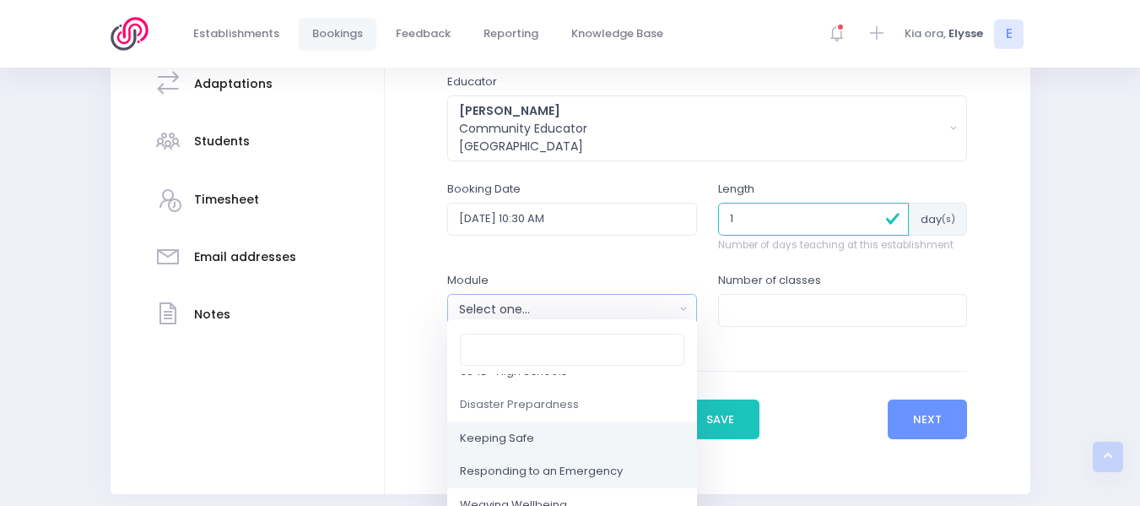
click at [543, 460] on link "Responding to an Emergency" at bounding box center [572, 472] width 250 height 34
select select "Responding to an Emergency"
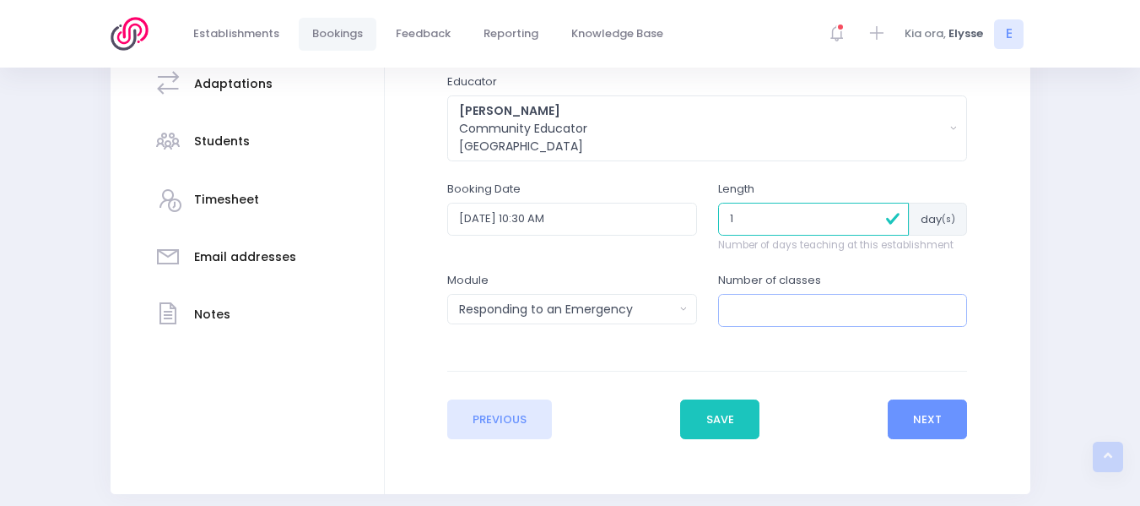
click at [827, 307] on input "number" at bounding box center [843, 310] width 250 height 32
type input "1"
click at [923, 425] on button "Next" at bounding box center [928, 419] width 80 height 41
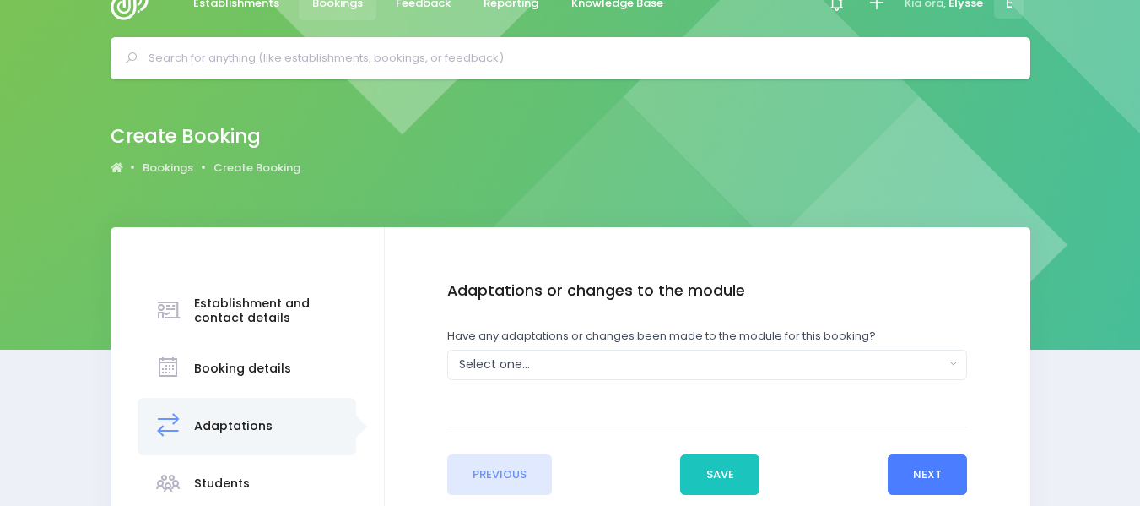
scroll to position [0, 0]
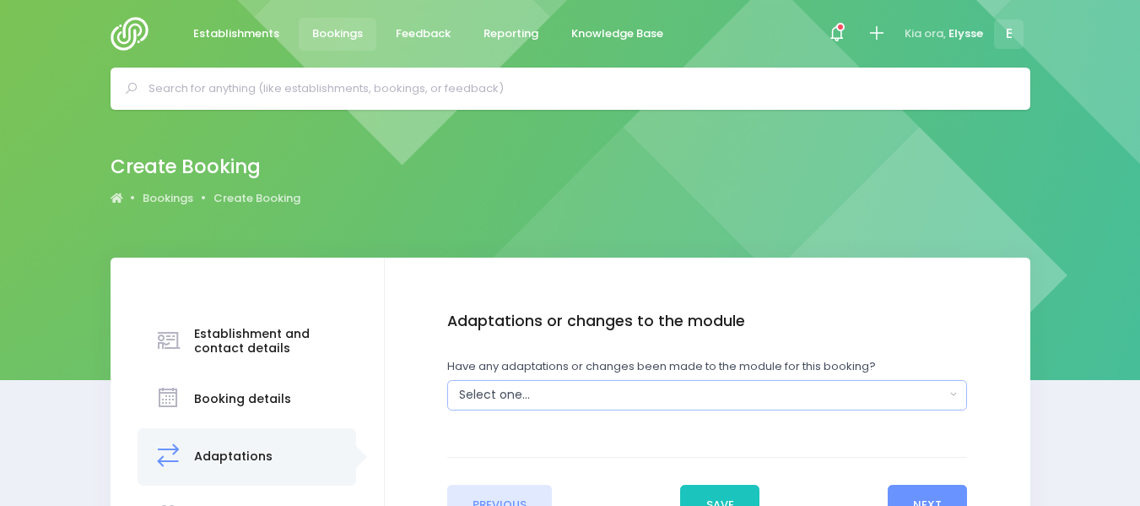
click at [614, 399] on div "Select one..." at bounding box center [702, 395] width 486 height 18
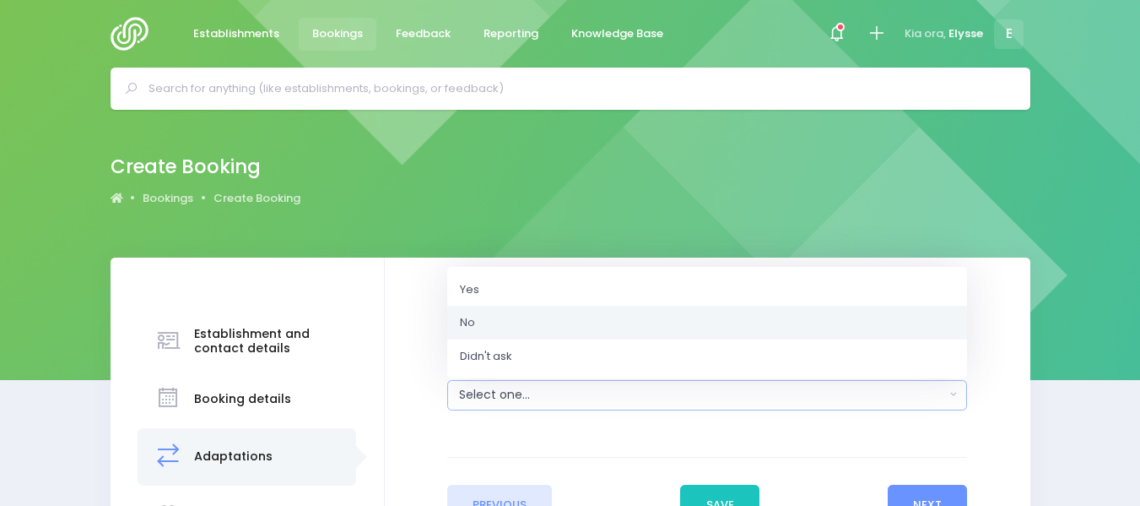
click at [533, 326] on link "No" at bounding box center [707, 323] width 520 height 34
select select "No"
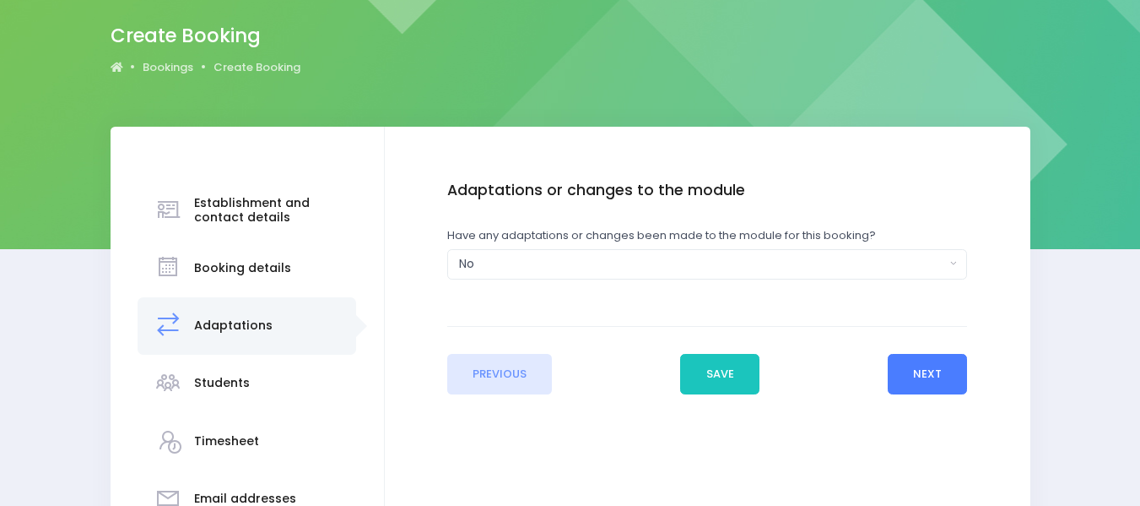
click at [928, 366] on button "Next" at bounding box center [928, 374] width 80 height 41
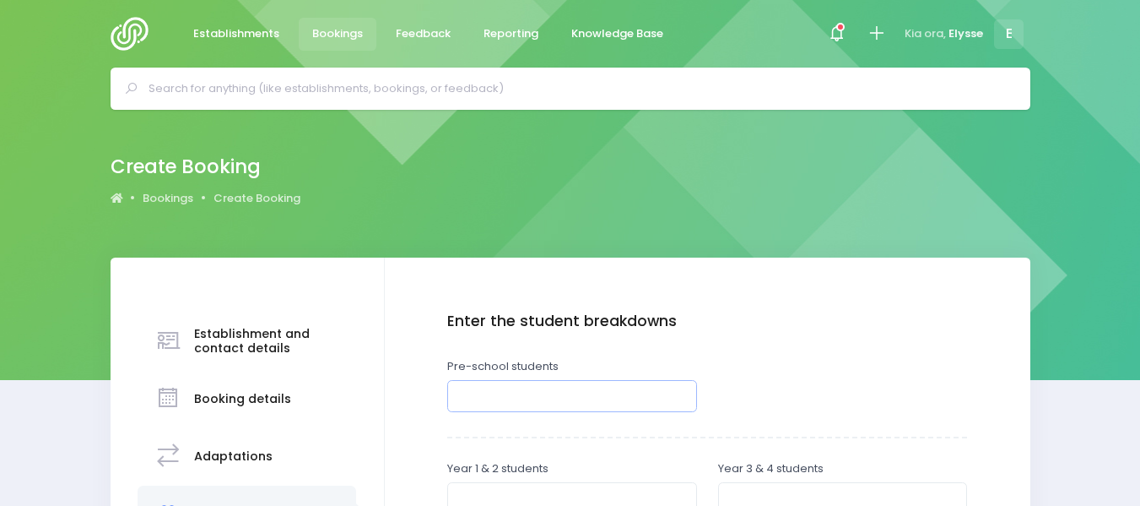
click at [553, 403] on input "number" at bounding box center [572, 396] width 250 height 32
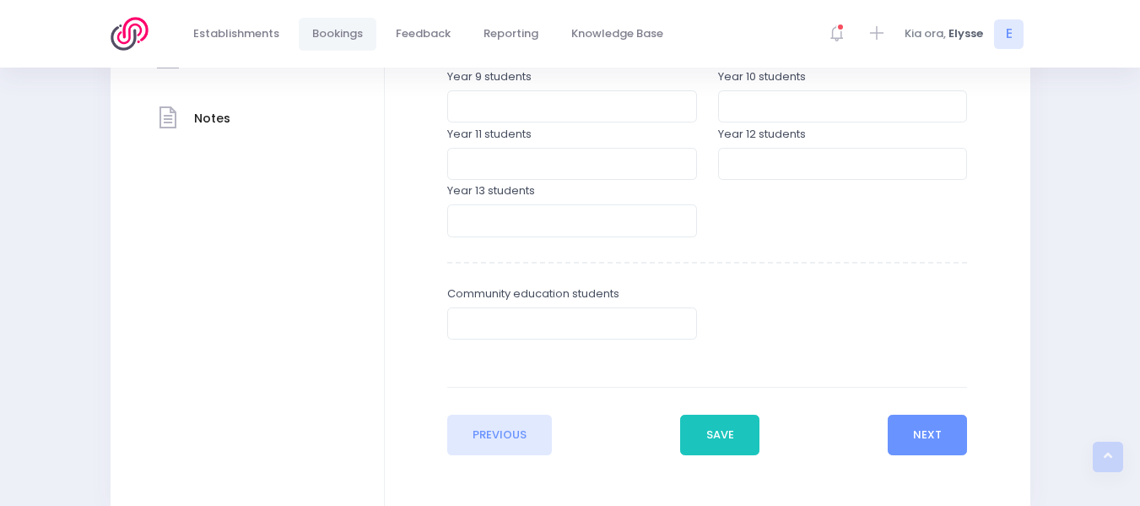
scroll to position [648, 0]
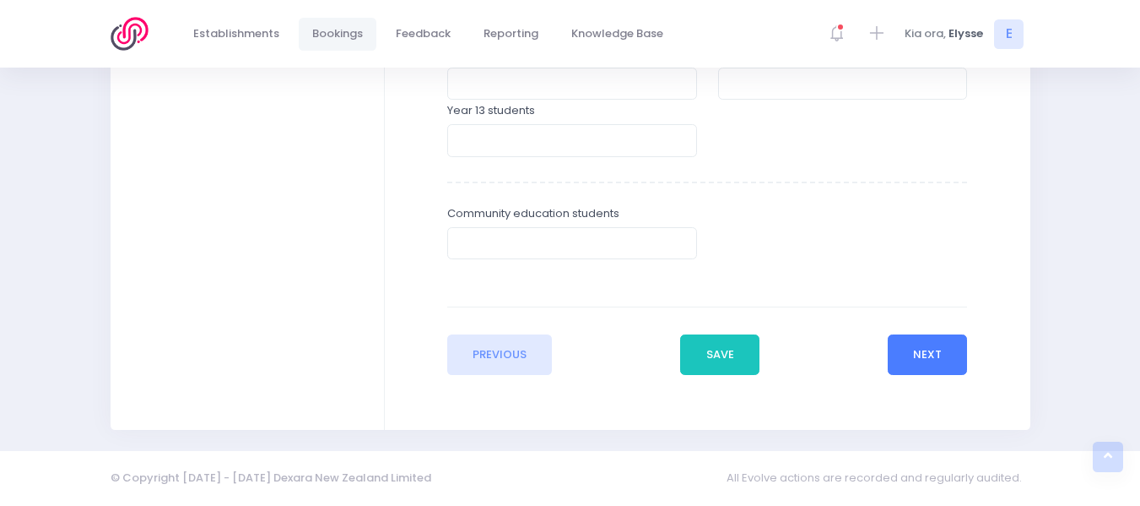
type input "30"
click at [922, 361] on button "Next" at bounding box center [928, 354] width 80 height 41
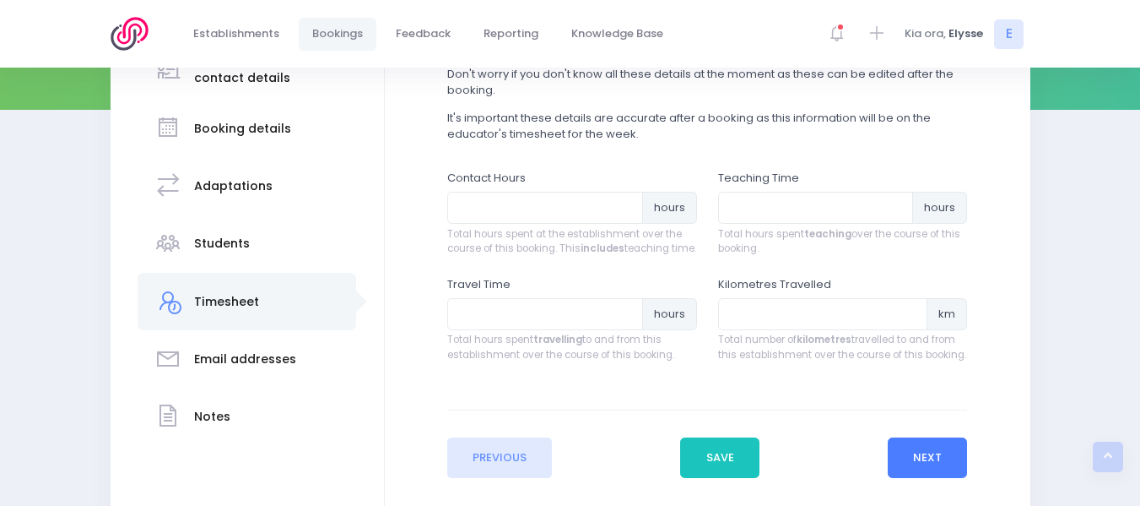
scroll to position [306, 0]
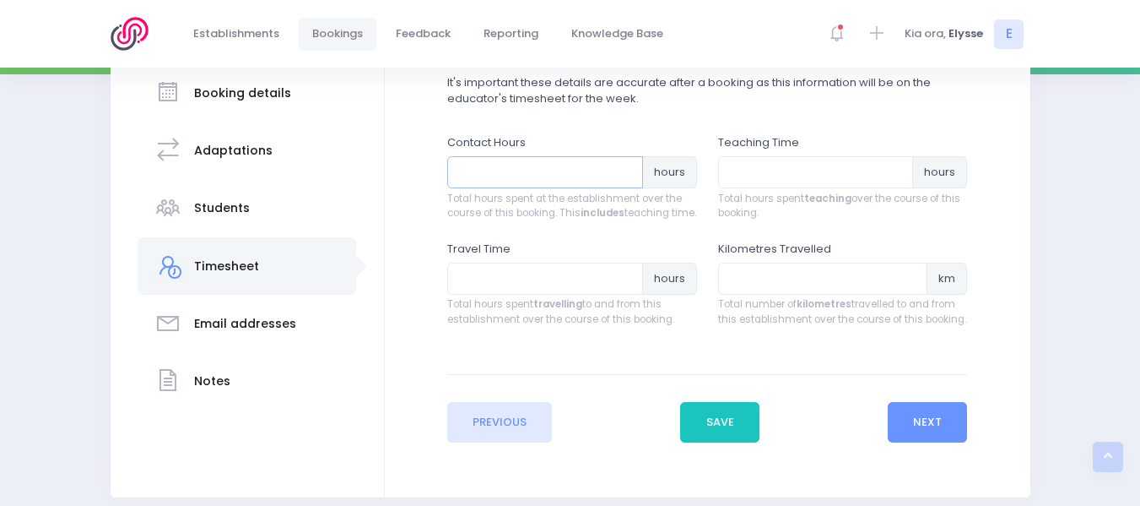
click at [502, 171] on input "number" at bounding box center [545, 172] width 196 height 32
type input "1"
click at [753, 170] on input "number" at bounding box center [816, 172] width 196 height 32
type input ".30"
click at [522, 295] on input "number" at bounding box center [545, 278] width 196 height 32
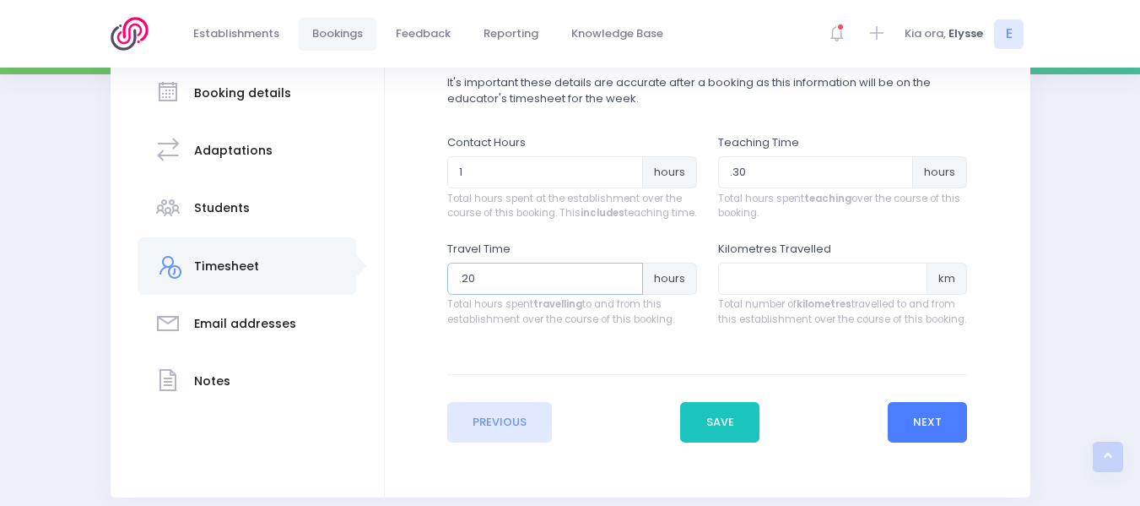
type input ".20"
click at [945, 430] on button "Next" at bounding box center [928, 422] width 80 height 41
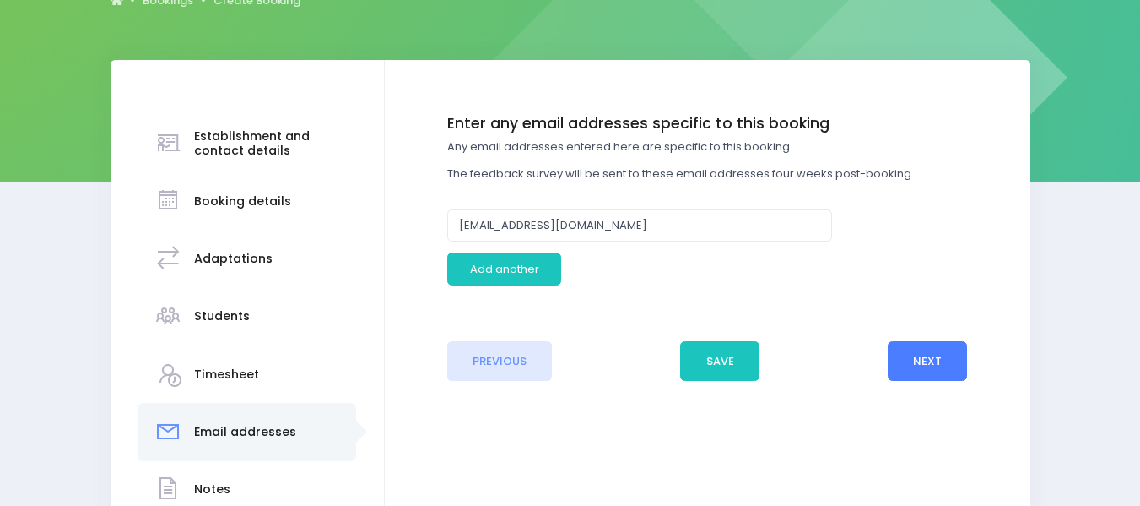
scroll to position [202, 0]
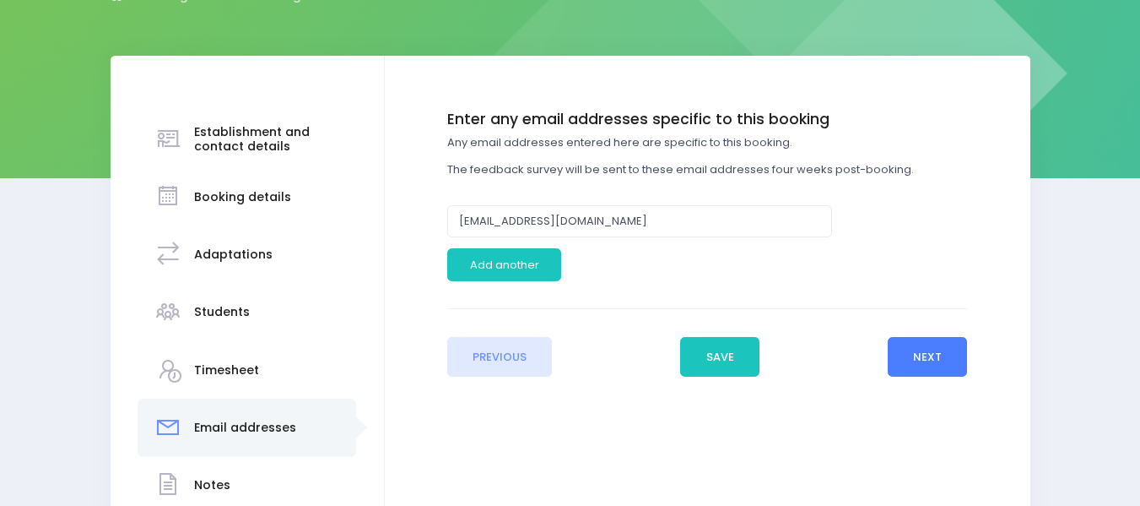
click at [912, 351] on button "Next" at bounding box center [928, 357] width 80 height 41
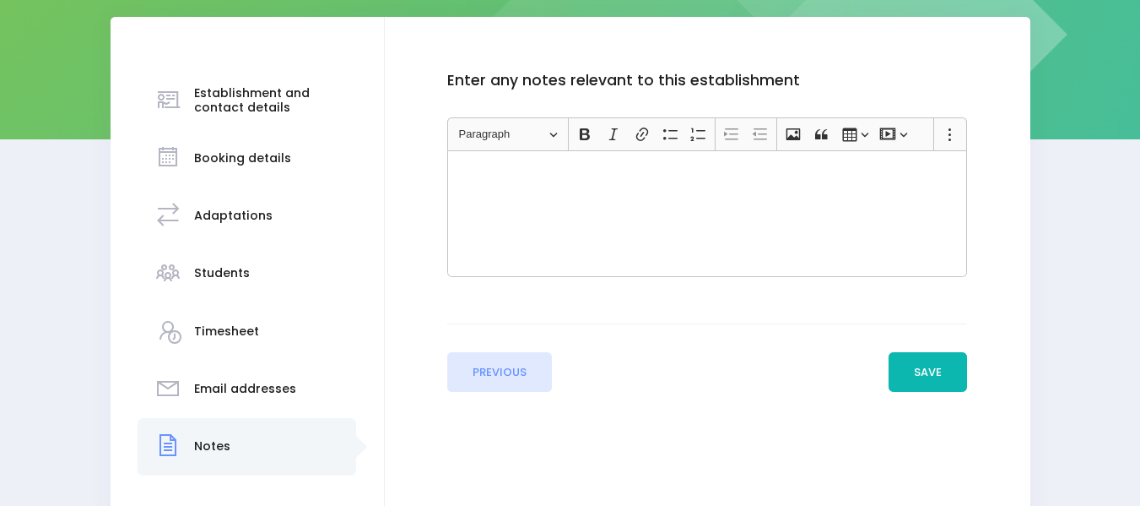
scroll to position [241, 0]
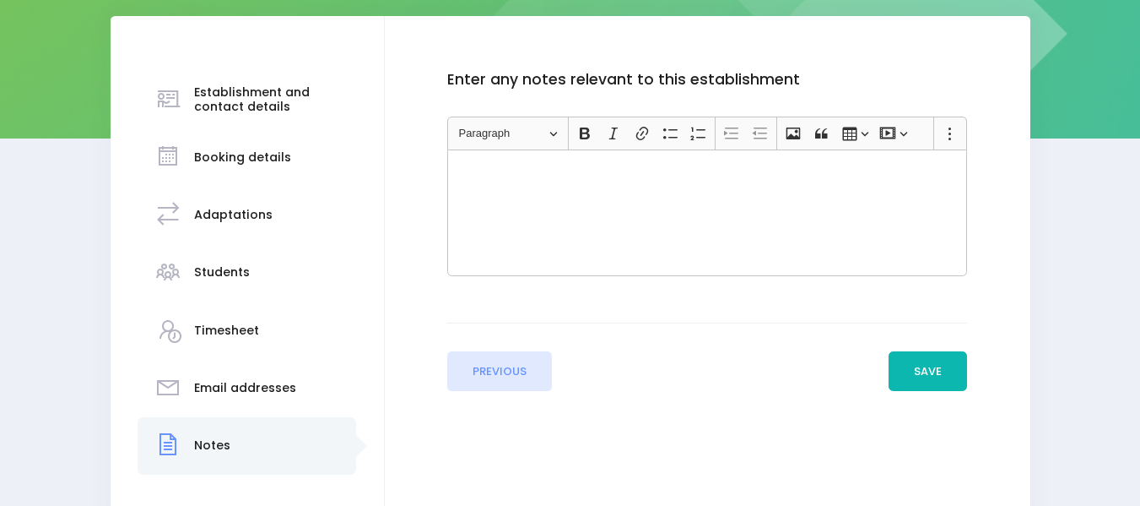
click at [924, 369] on button "Save" at bounding box center [928, 371] width 79 height 41
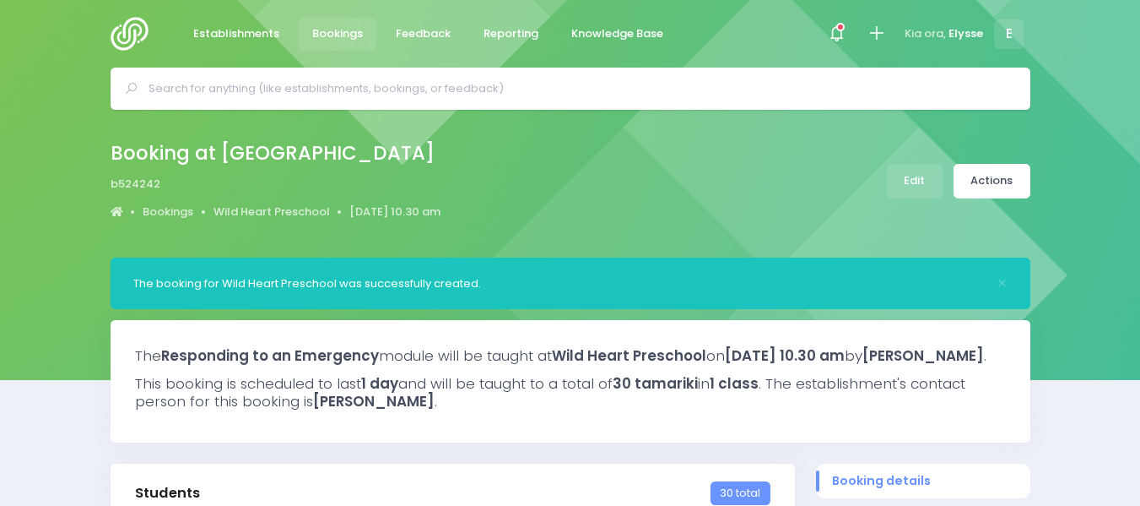
select select "5"
click at [1001, 178] on link "Actions" at bounding box center [992, 181] width 77 height 35
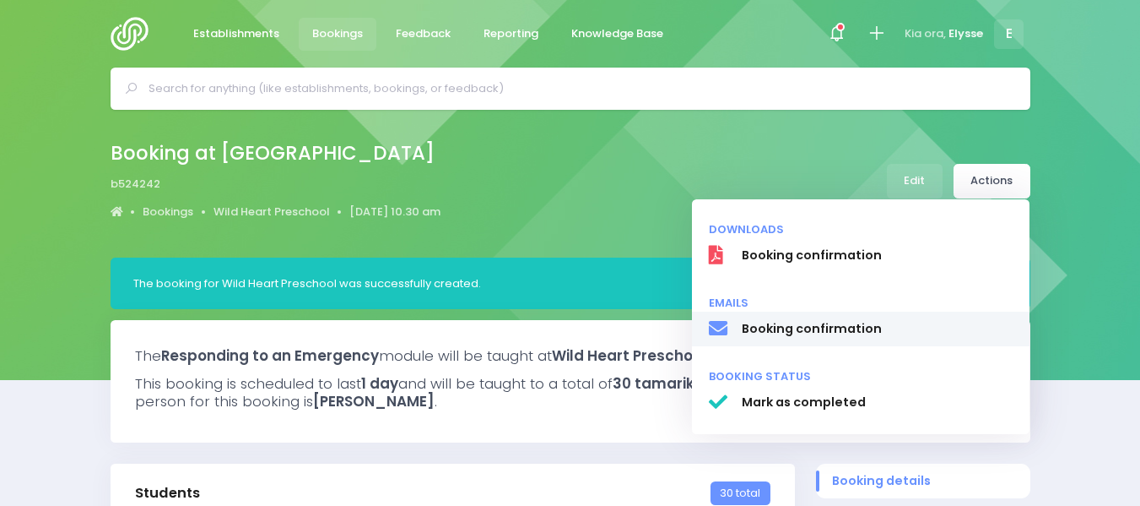
click at [859, 334] on span "Booking confirmation" at bounding box center [877, 329] width 272 height 18
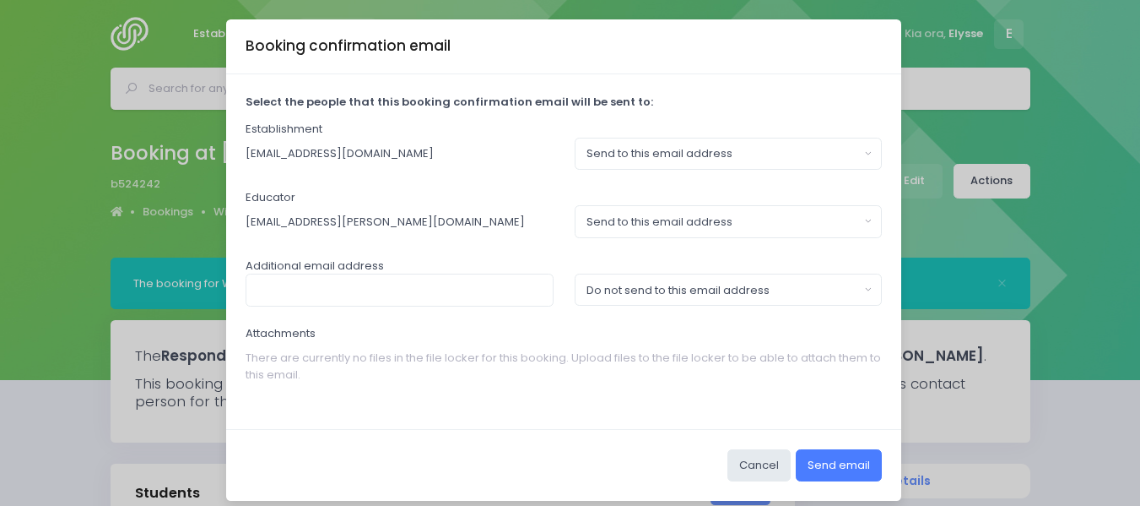
click at [820, 468] on button "Send email" at bounding box center [839, 465] width 86 height 32
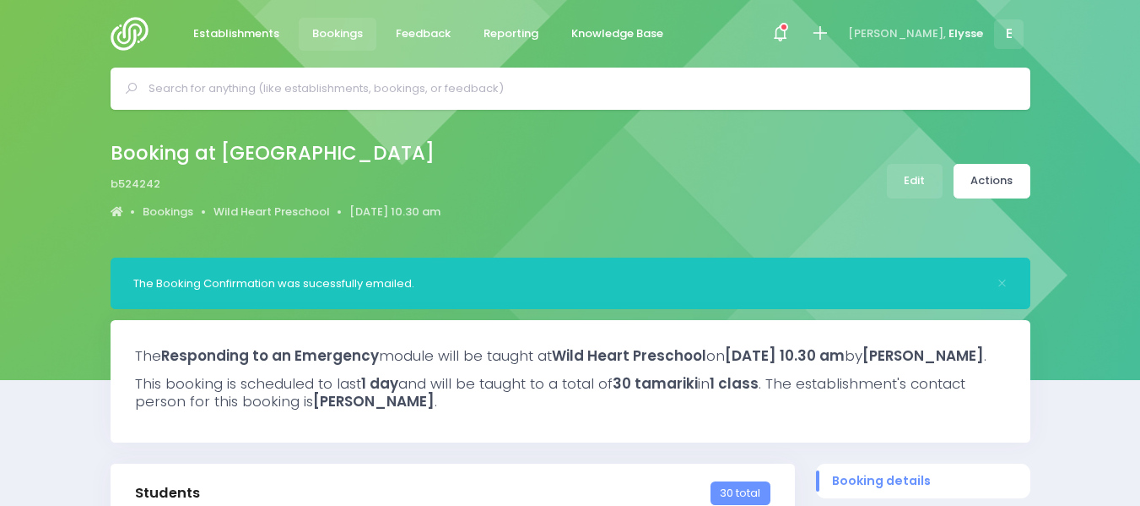
select select "5"
